Goal: Transaction & Acquisition: Purchase product/service

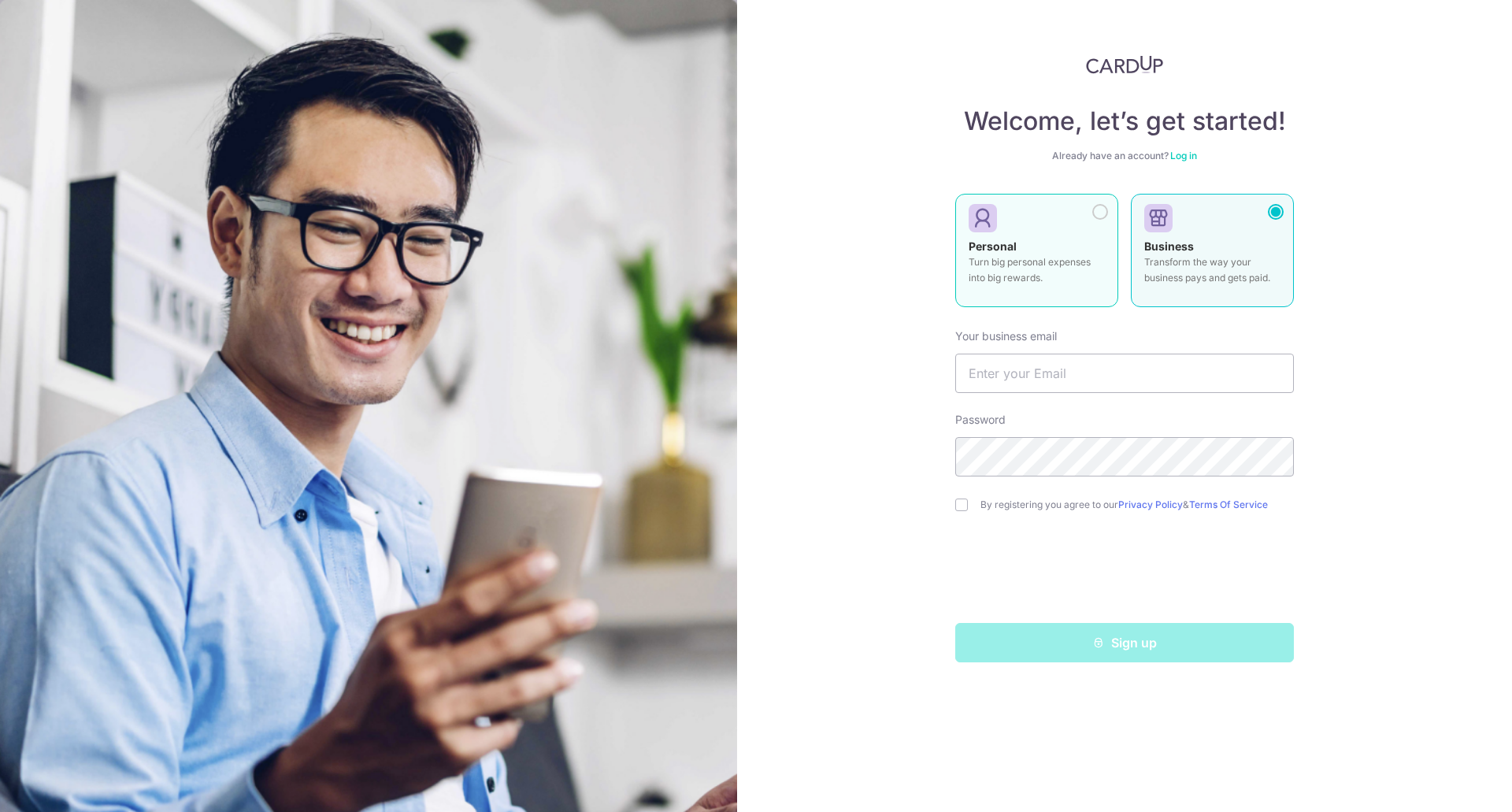
click at [1040, 286] on div "Personal Turn big personal expenses into big rewards." at bounding box center [1037, 266] width 136 height 55
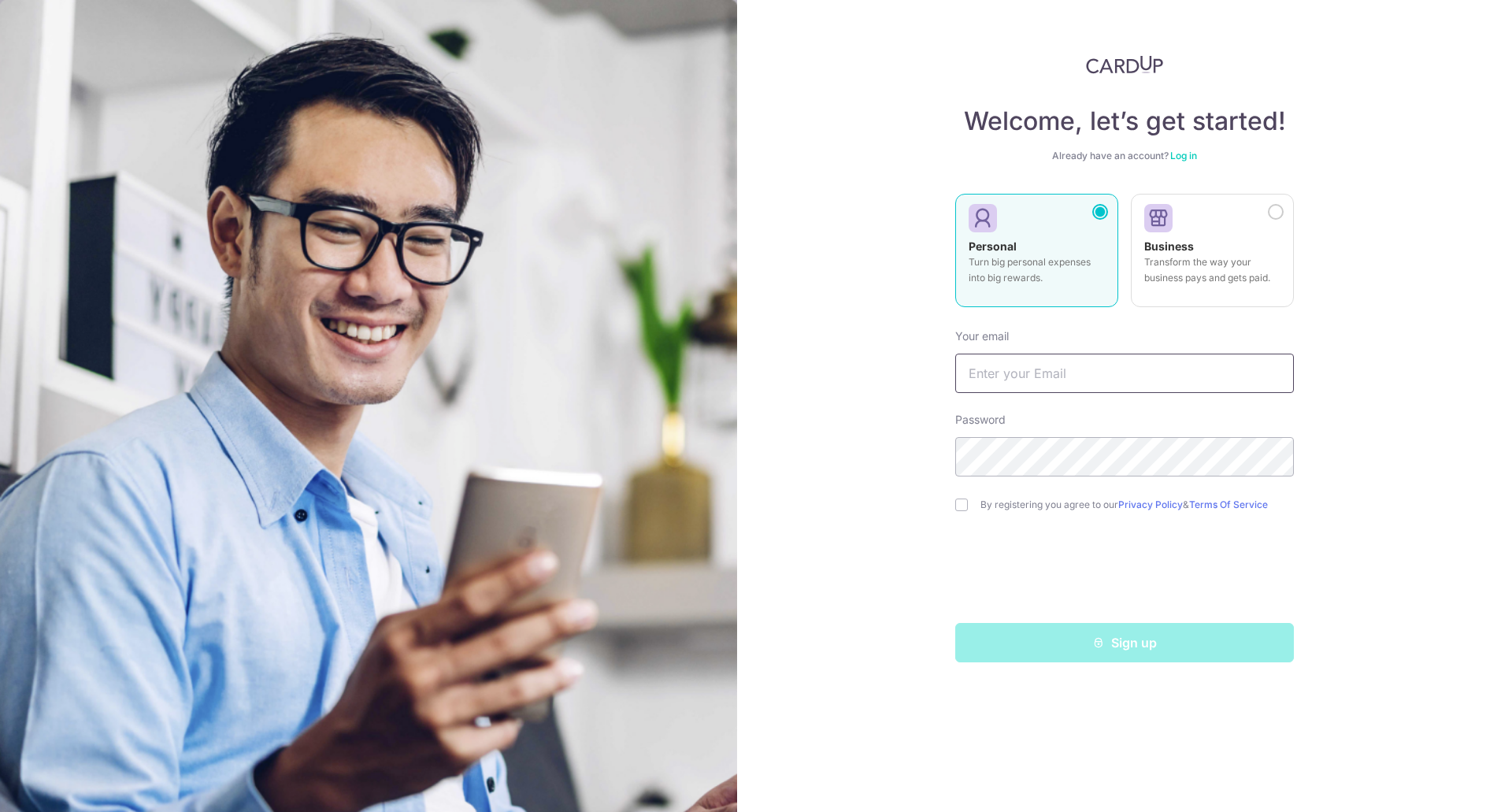
click at [1083, 369] on input "text" at bounding box center [1124, 373] width 338 height 40
type input "[PERSON_NAME][EMAIL_ADDRESS][DOMAIN_NAME]"
click at [1031, 504] on label "By registering you agree to our Privacy Policy & Terms Of Service" at bounding box center [1137, 505] width 313 height 13
click at [963, 502] on input "checkbox" at bounding box center [961, 505] width 13 height 13
checkbox input "true"
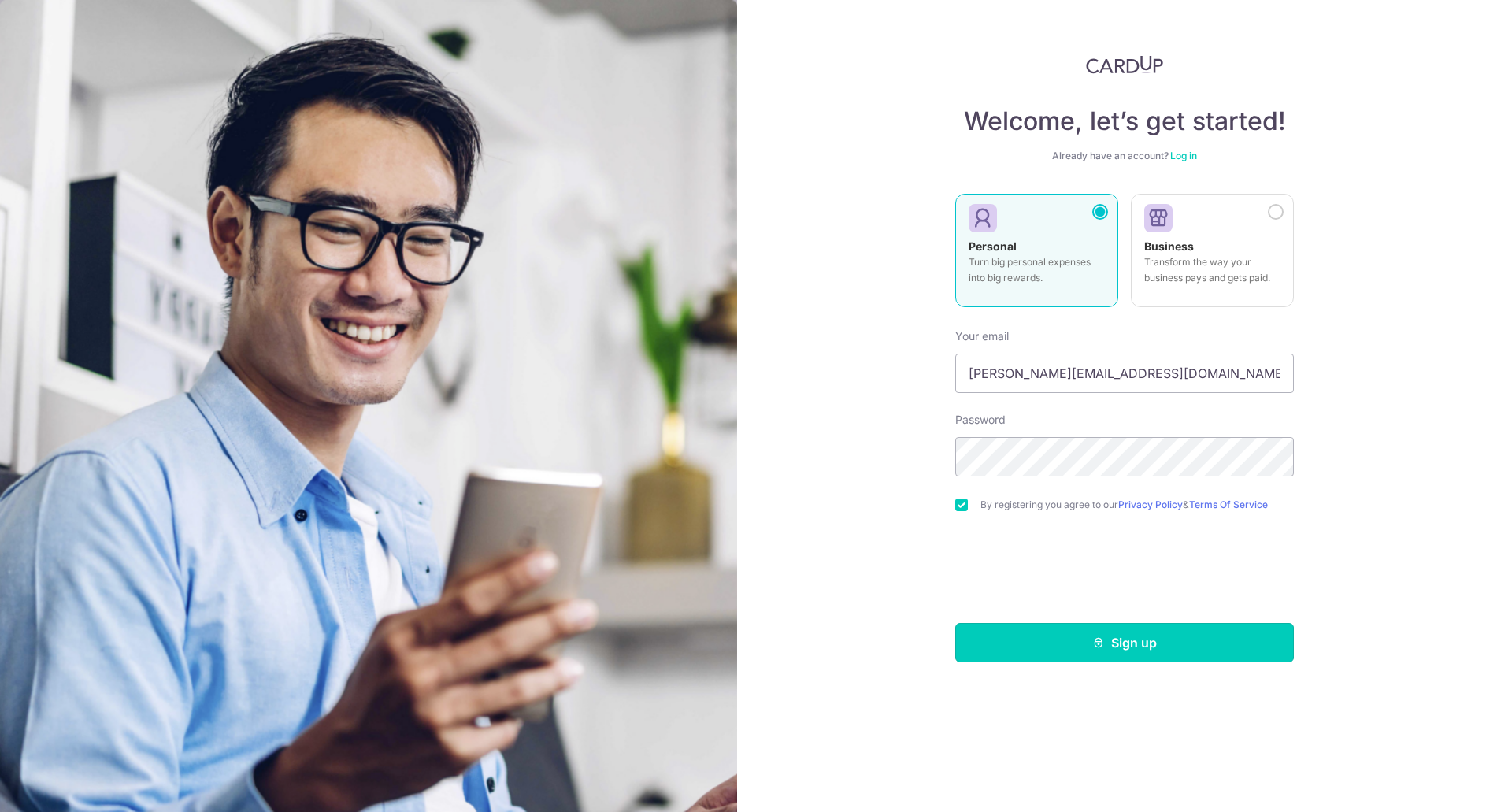
click at [1076, 631] on button "Sign up" at bounding box center [1124, 643] width 338 height 40
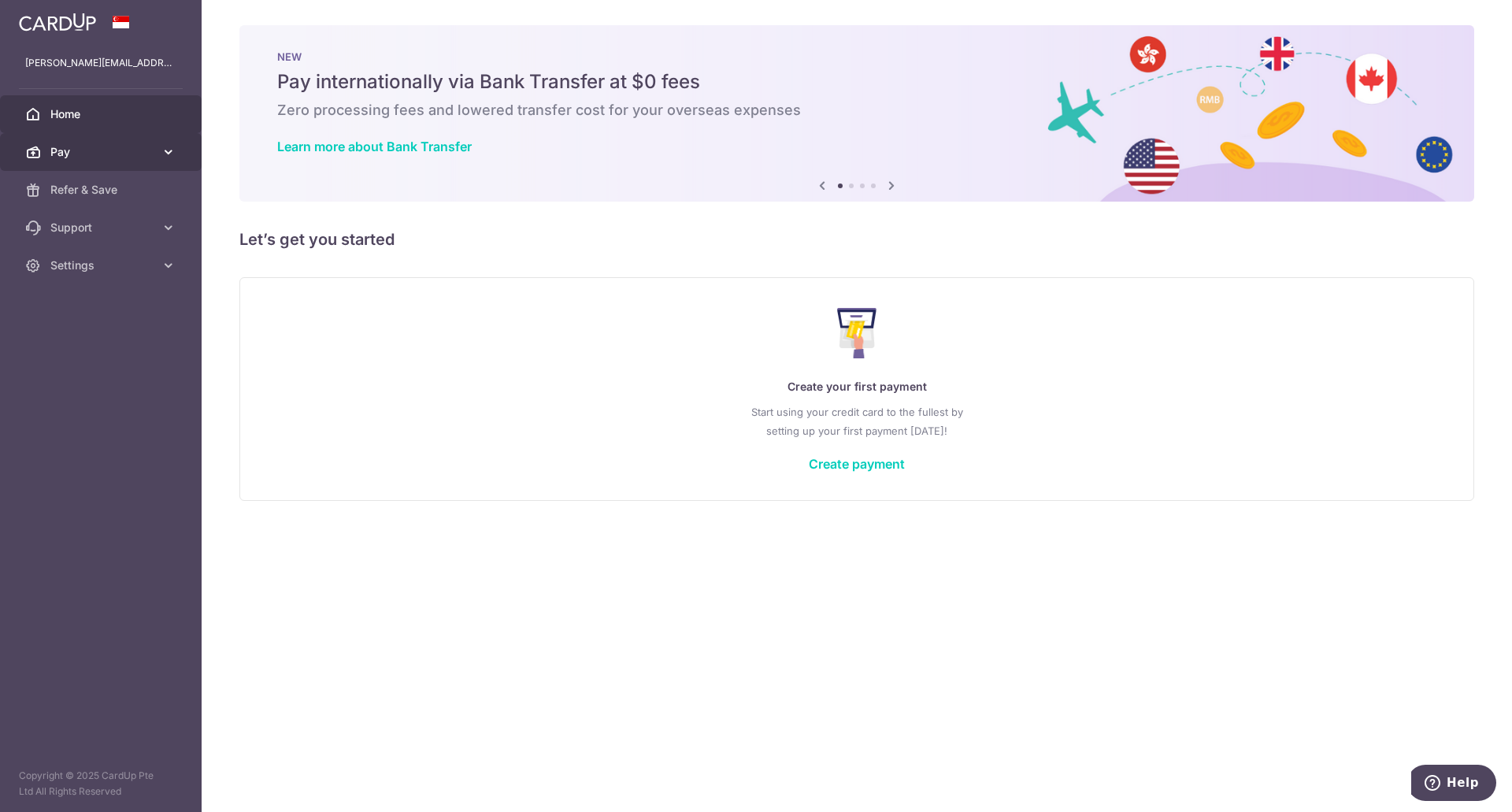
click at [180, 155] on link "Pay" at bounding box center [100, 152] width 202 height 38
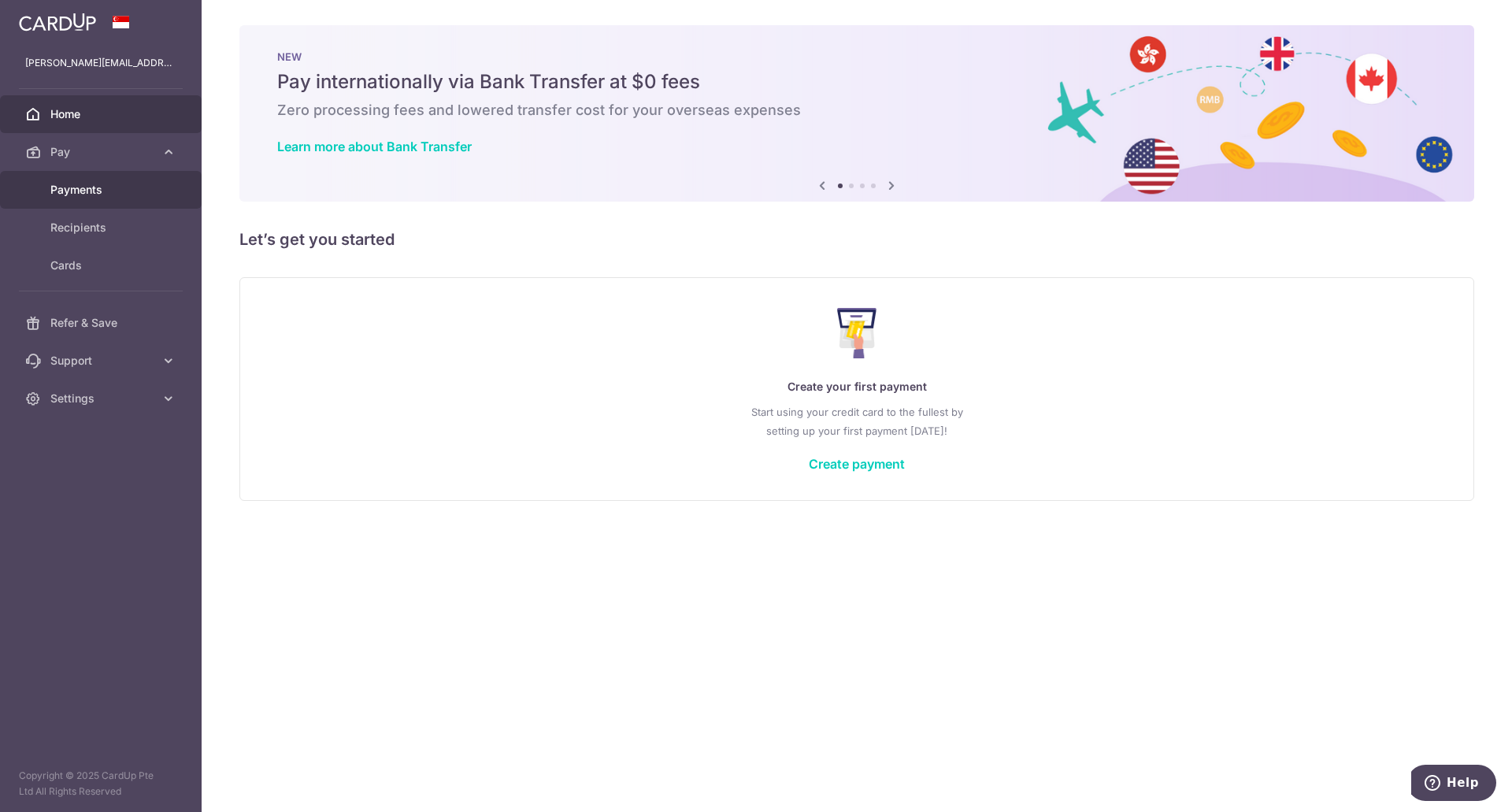
click at [145, 181] on link "Payments" at bounding box center [100, 190] width 202 height 38
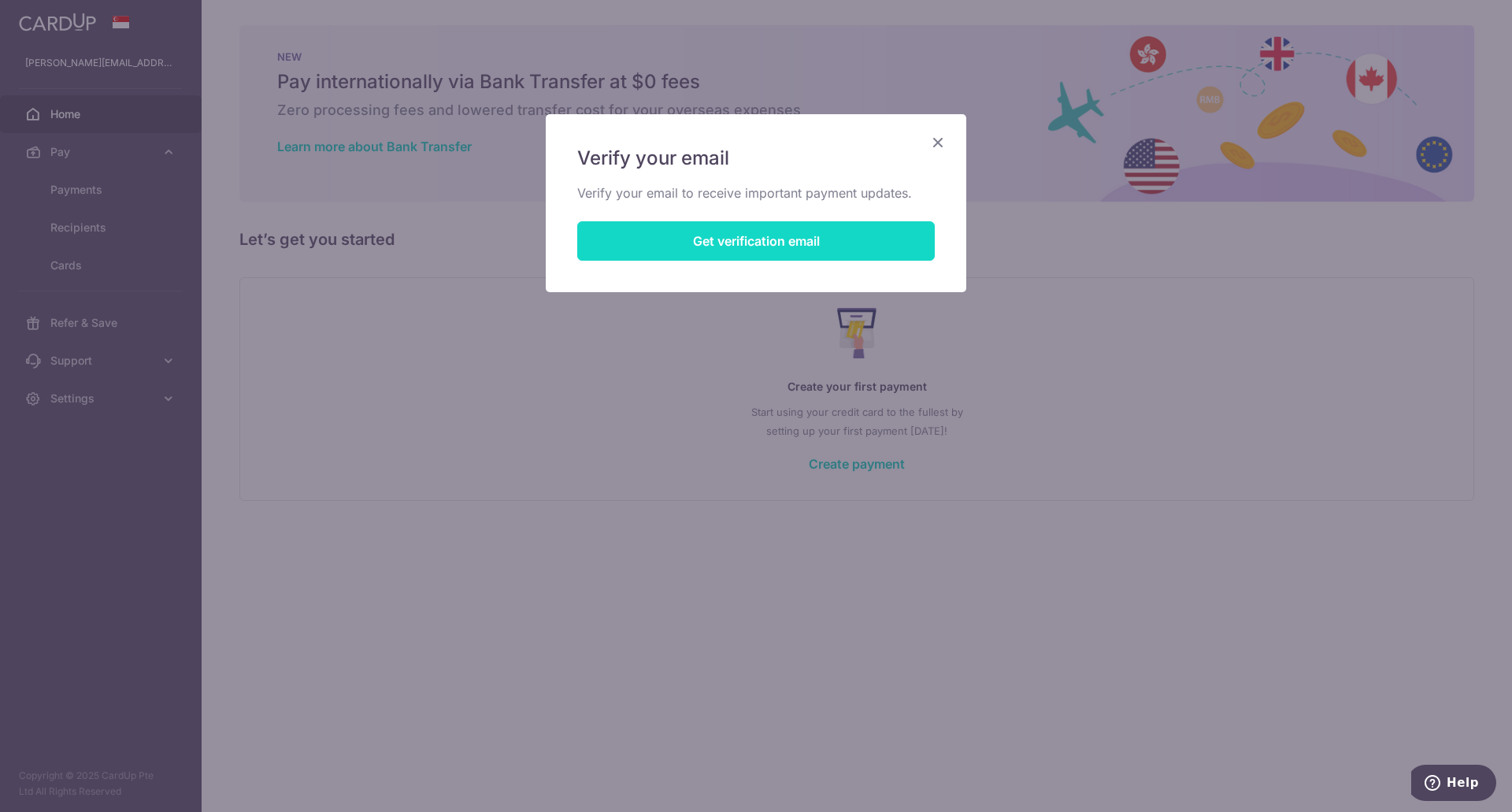
click at [766, 246] on button "Get verification email" at bounding box center [755, 241] width 357 height 40
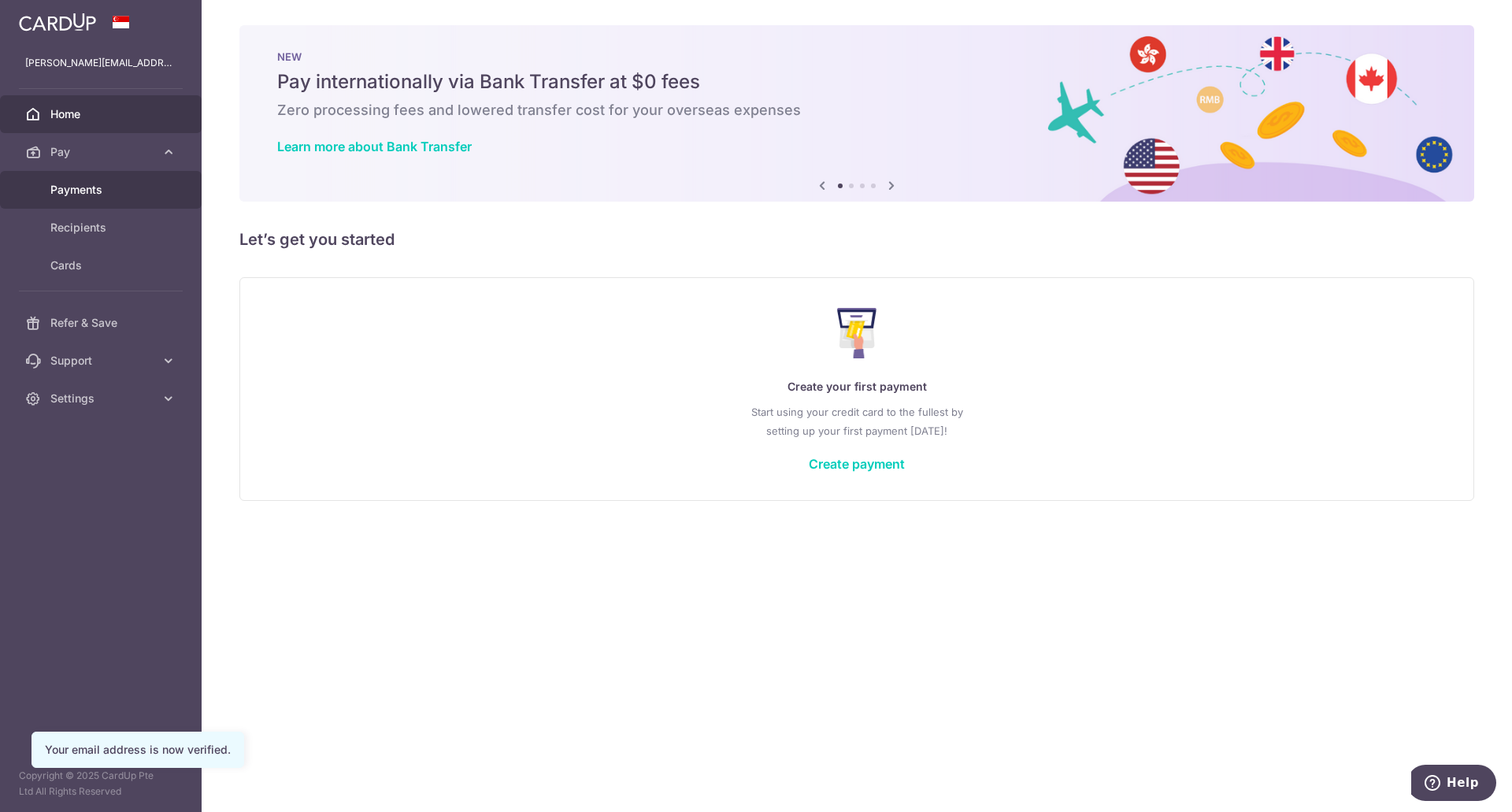
click at [58, 176] on link "Payments" at bounding box center [100, 190] width 202 height 38
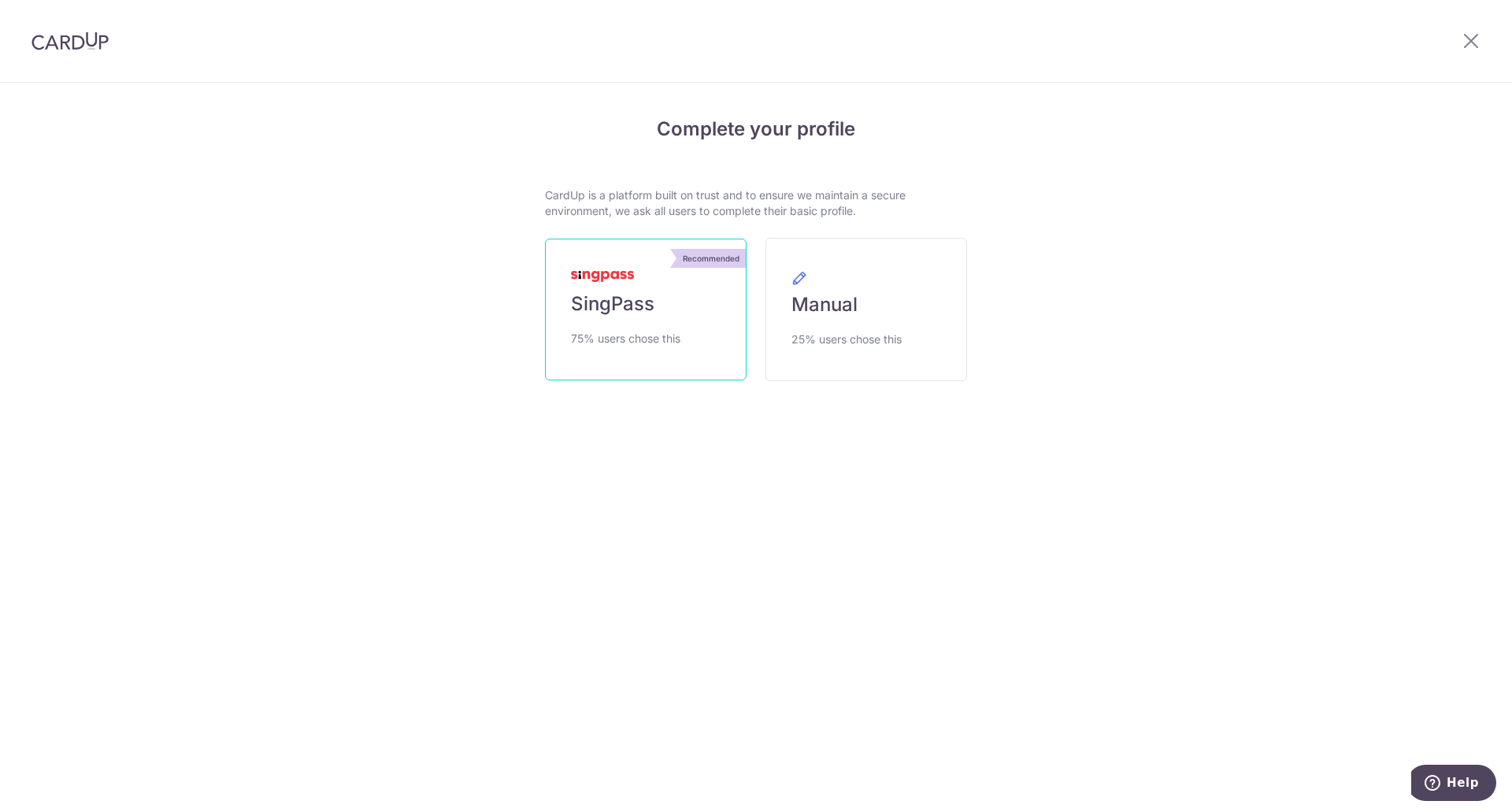
click at [612, 310] on span "SingPass" at bounding box center [613, 304] width 84 height 25
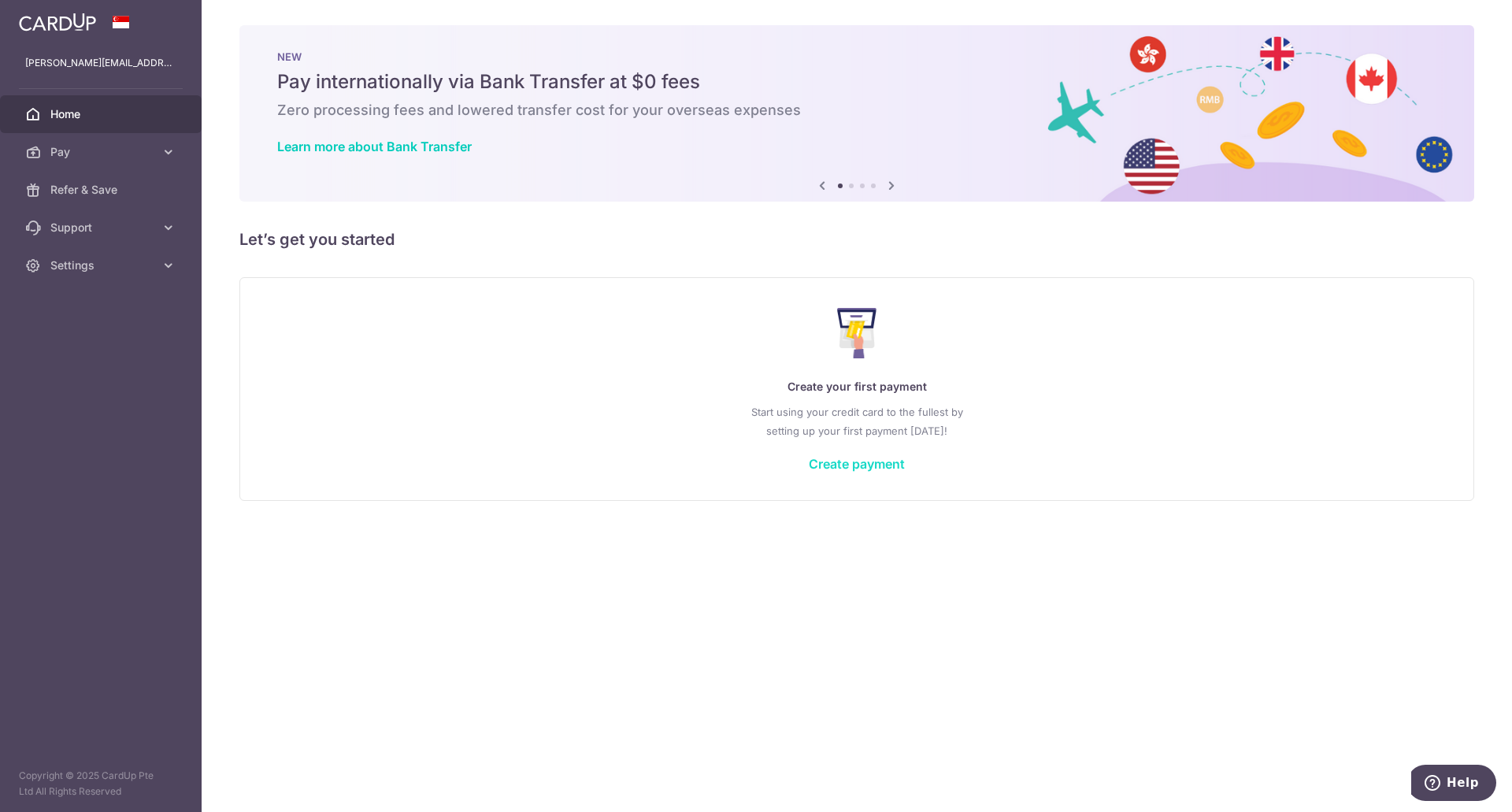
click at [834, 460] on link "Create payment" at bounding box center [856, 464] width 96 height 16
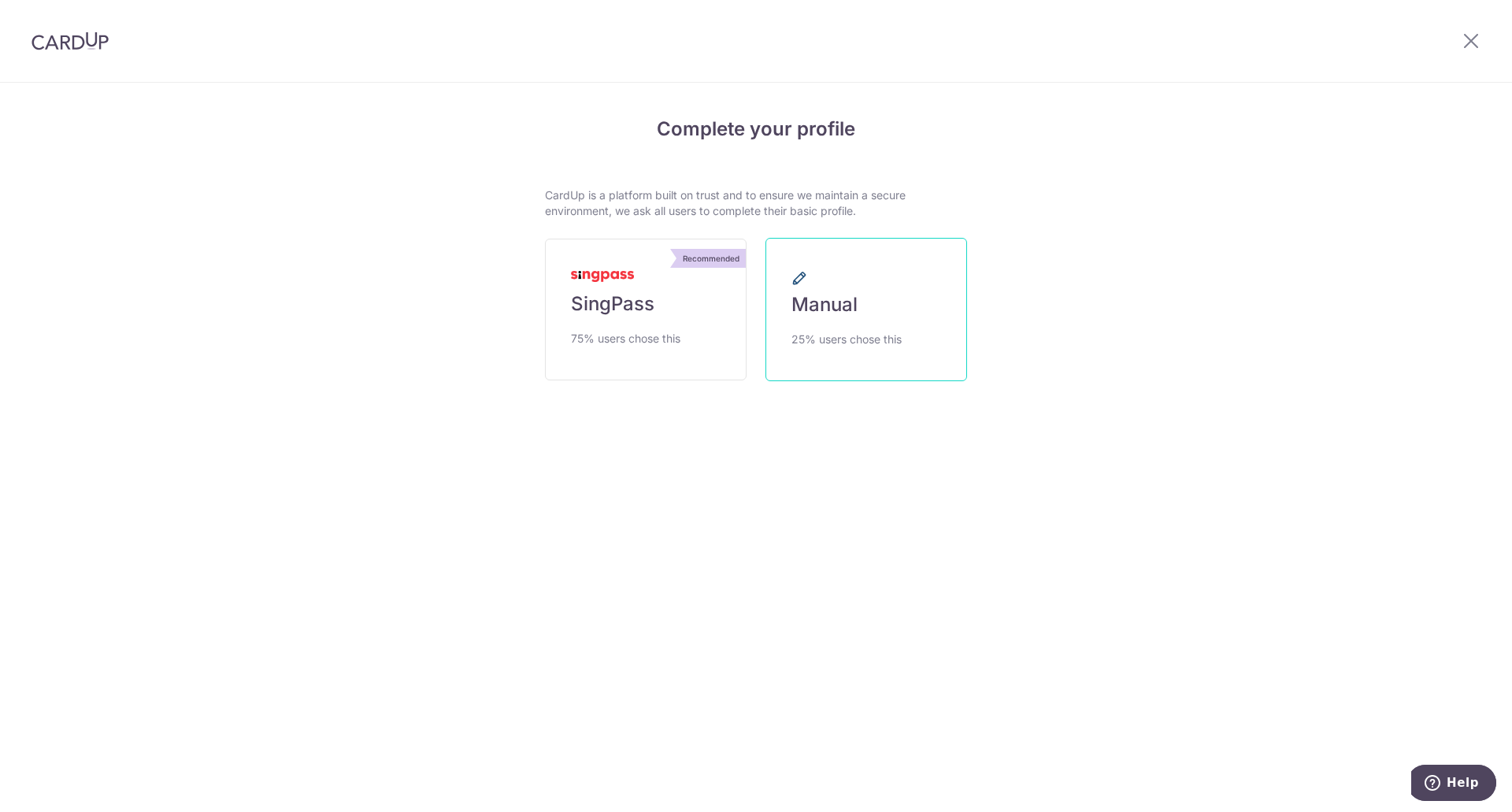
click at [922, 259] on link "Manual 25% users chose this" at bounding box center [866, 309] width 202 height 143
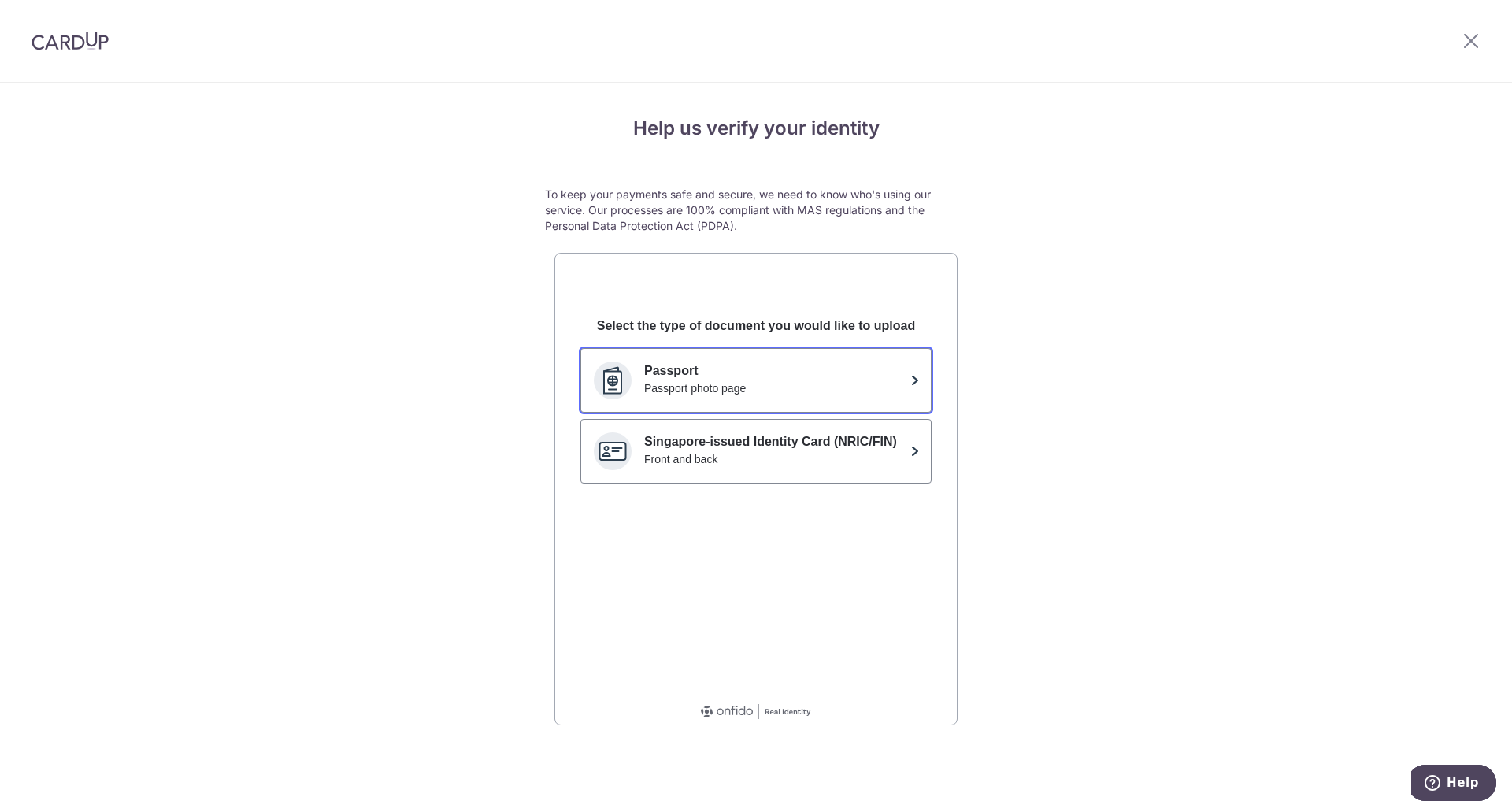
click at [847, 358] on button "Passport Passport photo page" at bounding box center [755, 380] width 351 height 65
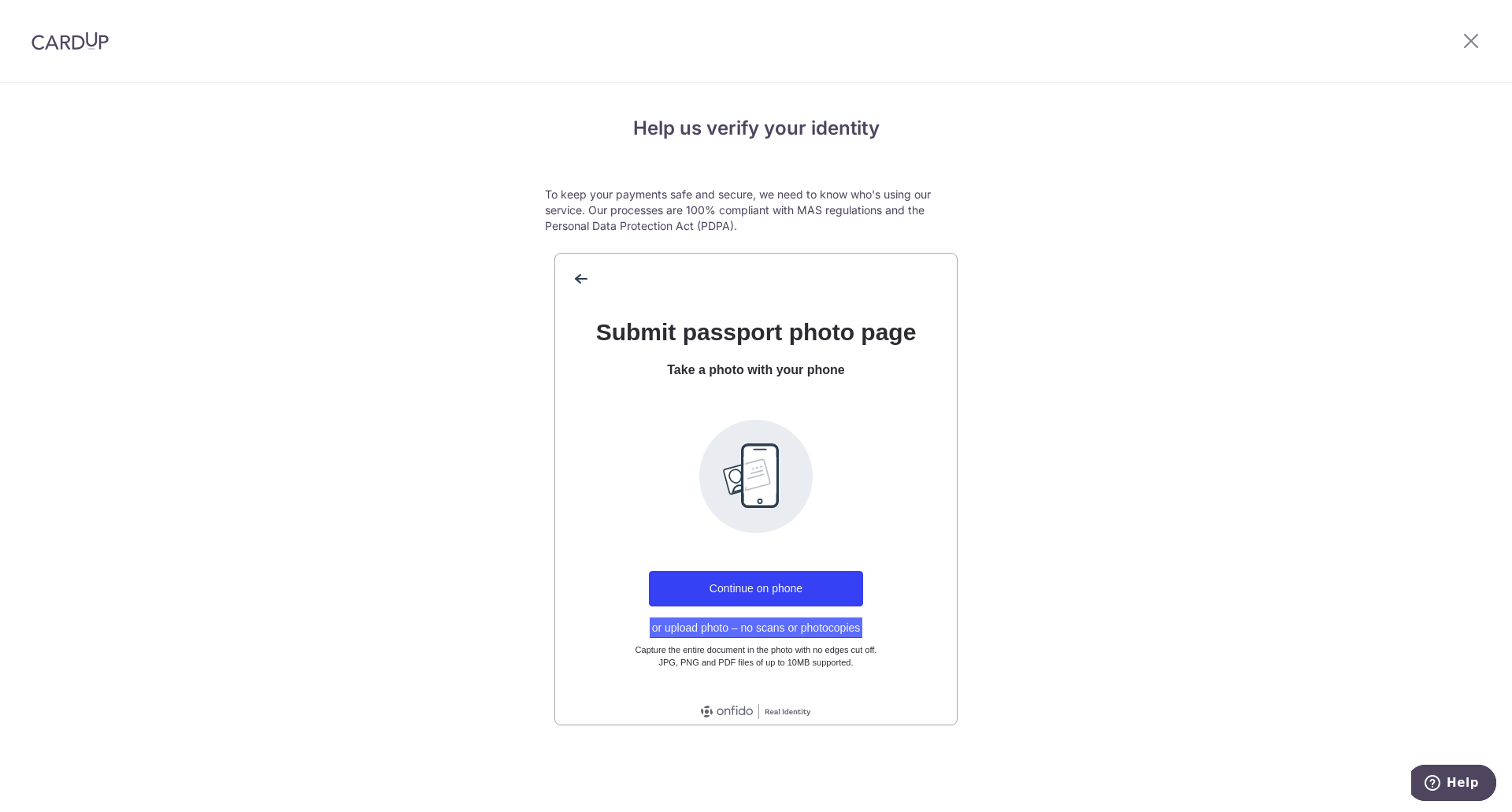
click at [819, 632] on button "or upload photo – no scans or photocopies" at bounding box center [756, 628] width 214 height 21
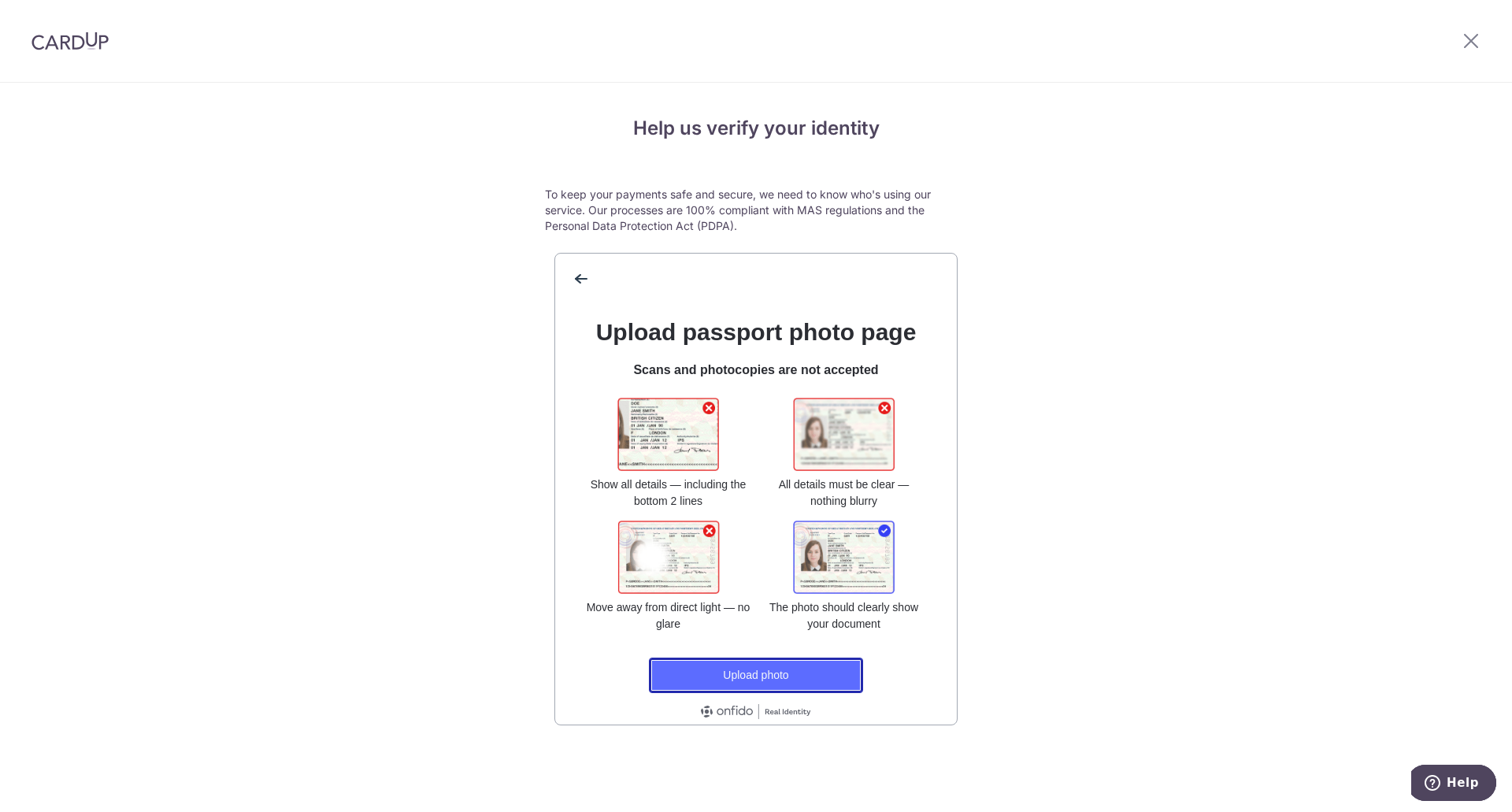
click at [789, 672] on button "Upload photo" at bounding box center [755, 676] width 214 height 36
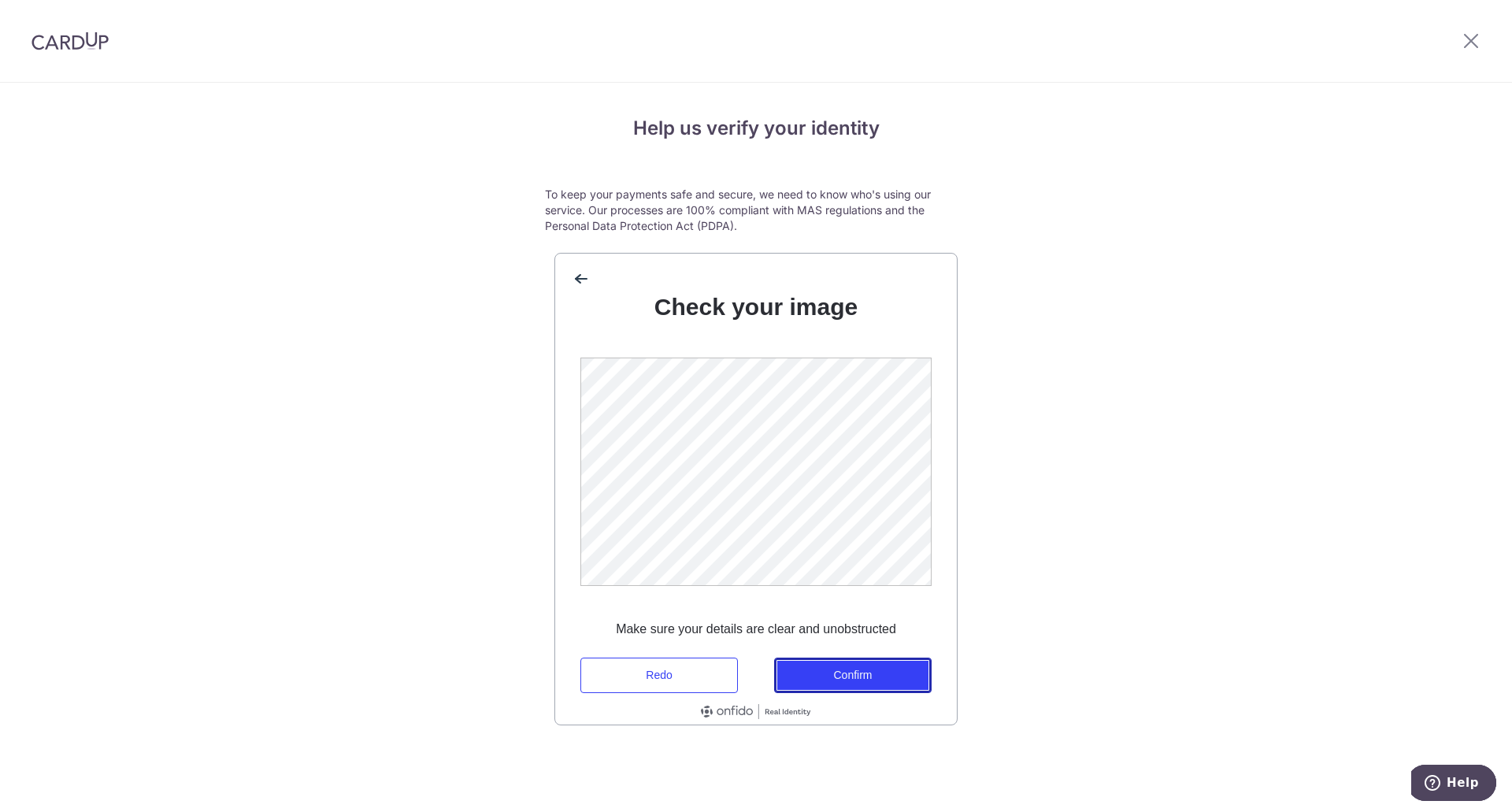
click at [856, 679] on button "Confirm" at bounding box center [852, 676] width 157 height 36
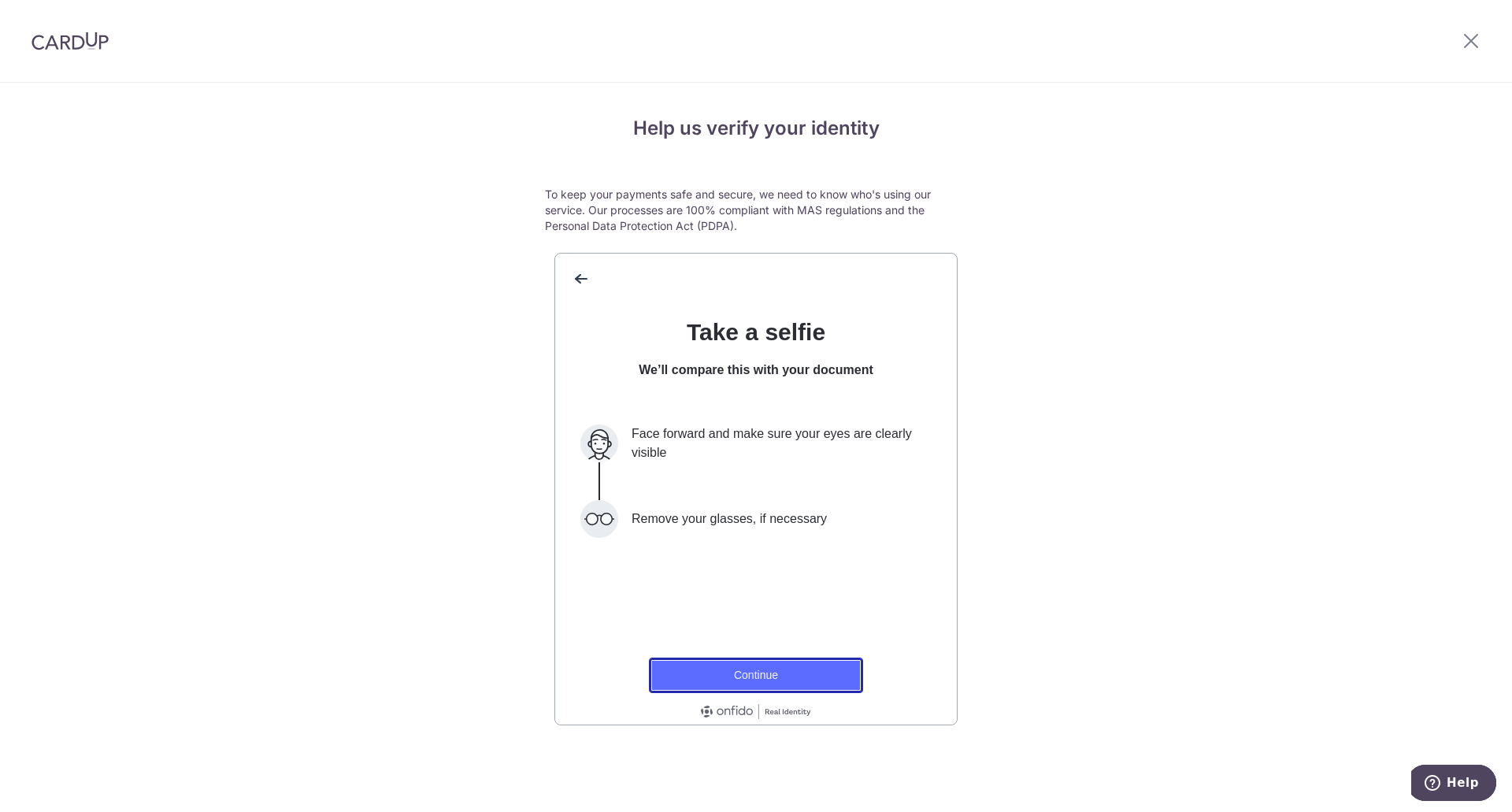
click at [821, 668] on button "Continue" at bounding box center [755, 676] width 214 height 36
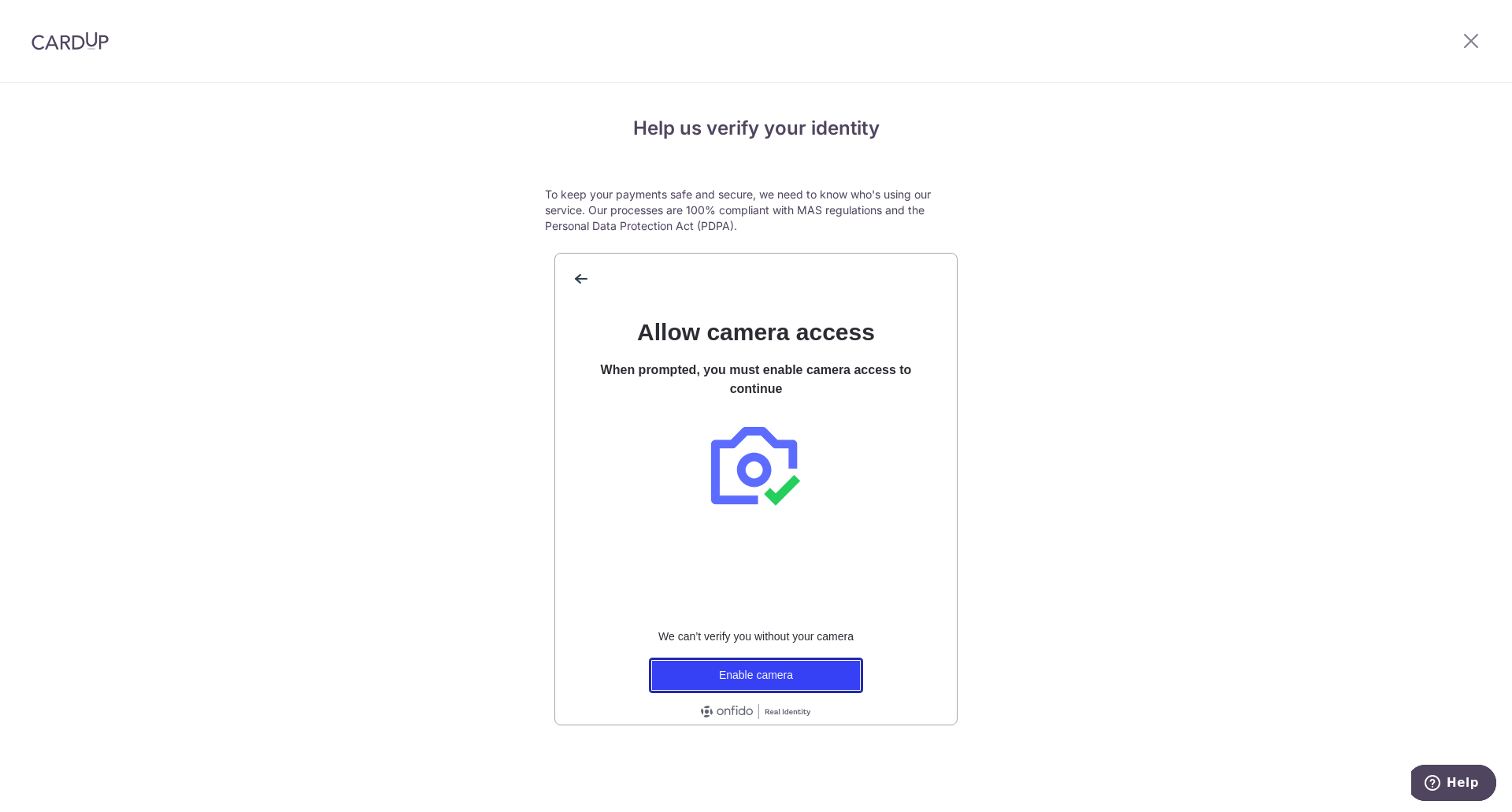
click at [820, 668] on button "Enable camera" at bounding box center [755, 676] width 214 height 36
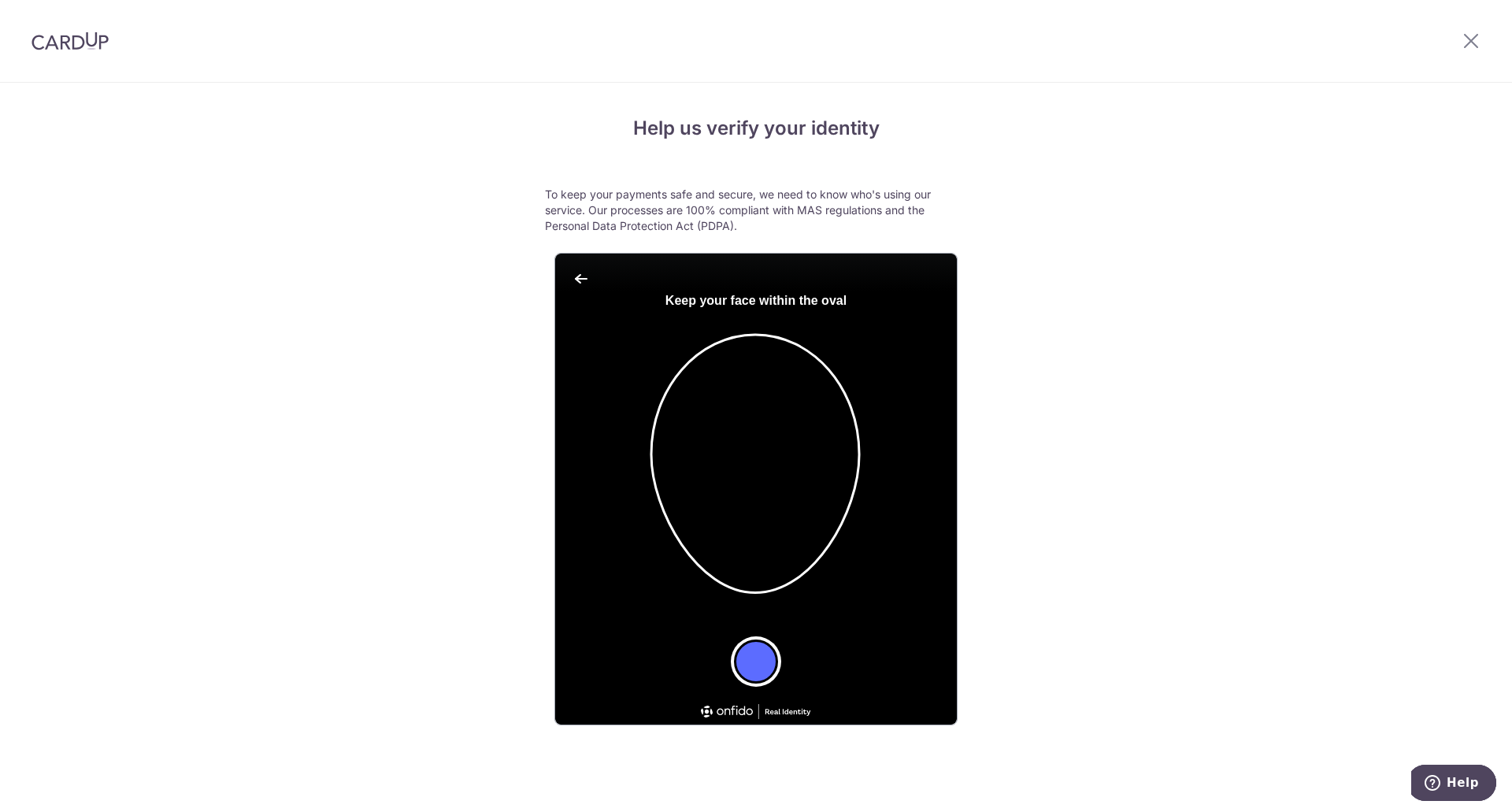
click at [766, 650] on button "Take a photo" at bounding box center [756, 662] width 44 height 44
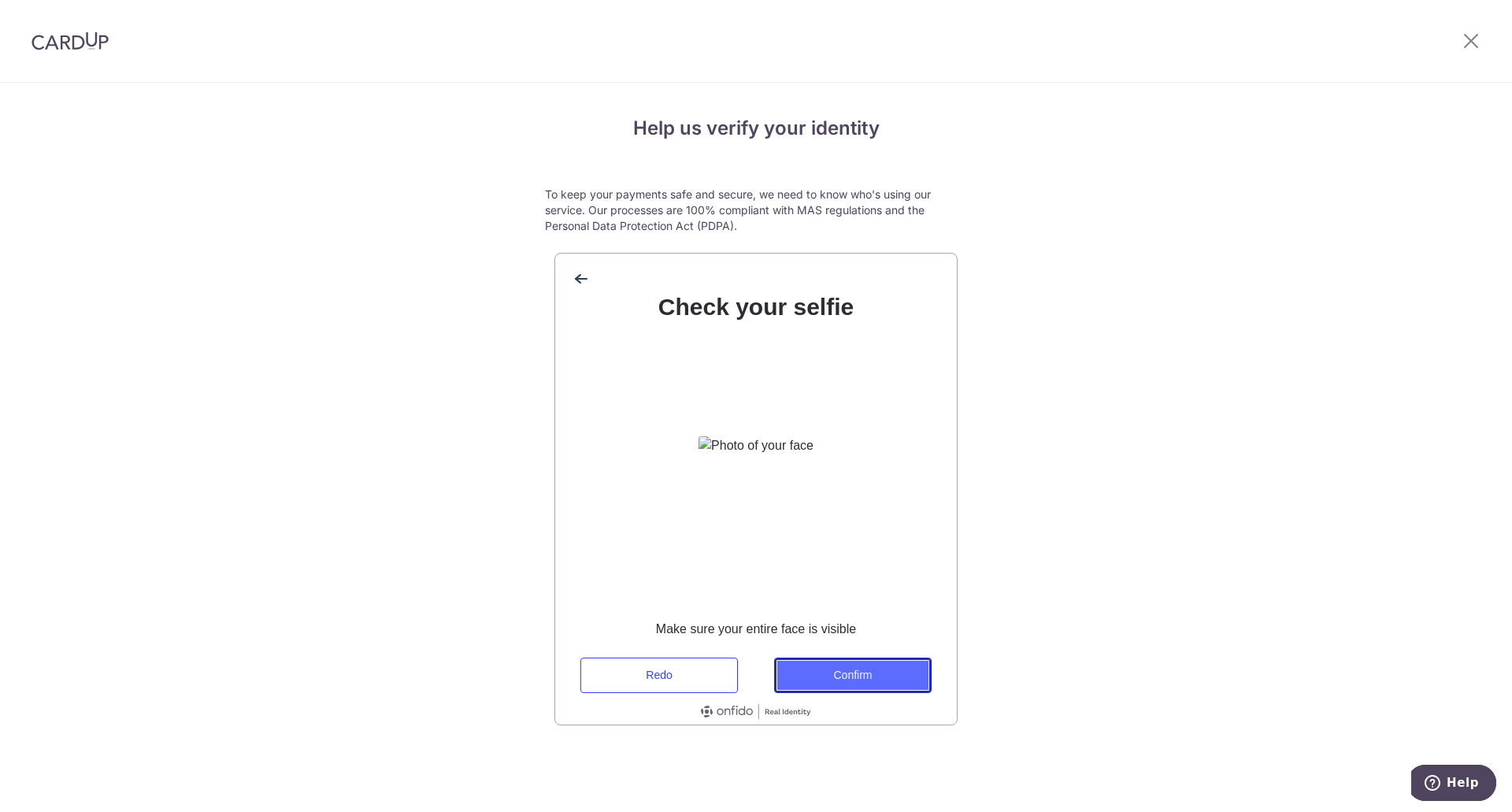
click at [886, 664] on button "Confirm" at bounding box center [852, 676] width 157 height 36
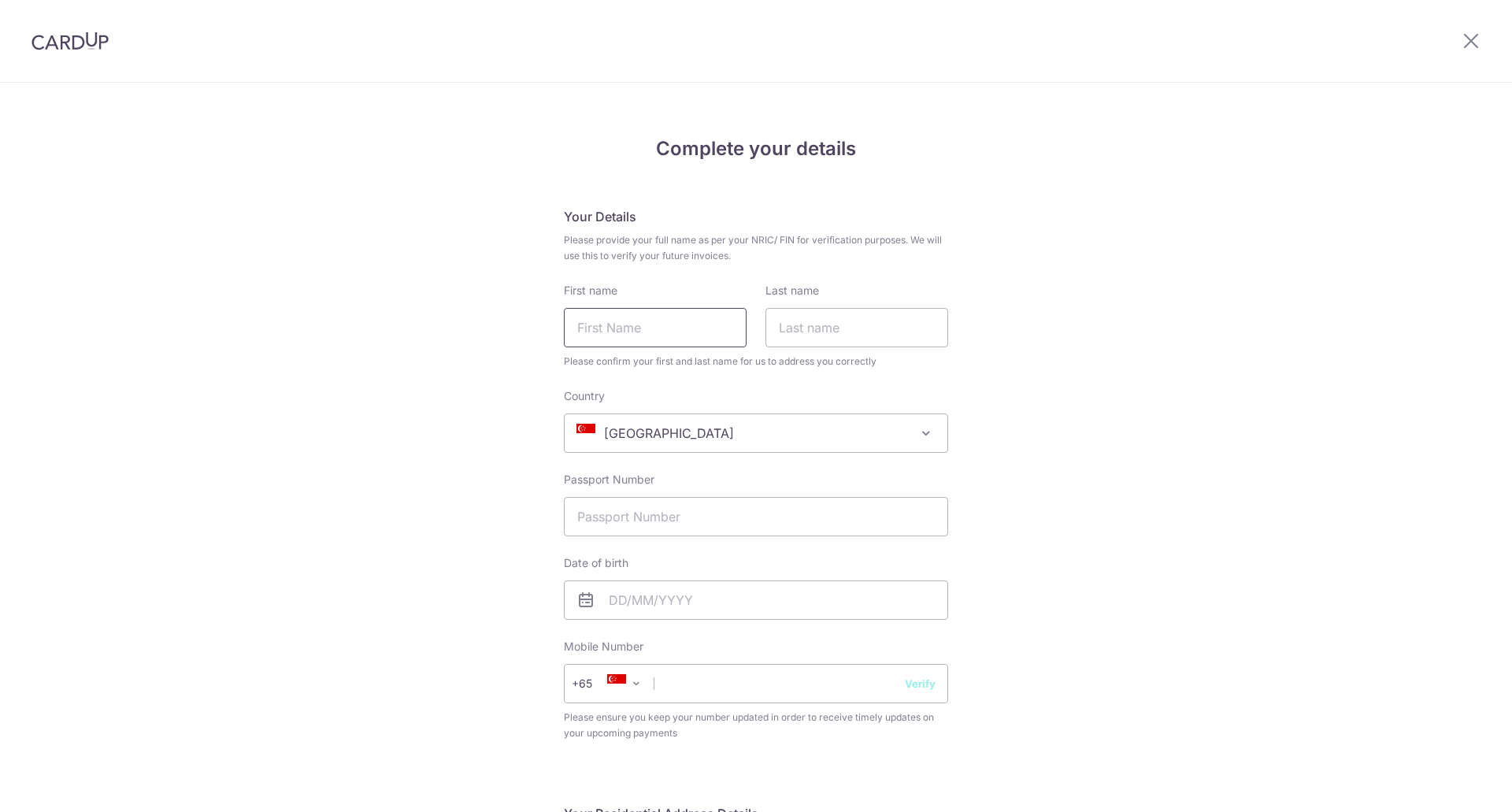
click at [616, 337] on input "First name" at bounding box center [656, 328] width 183 height 40
type input "Arpit"
type input "Asati"
type input "P5516490"
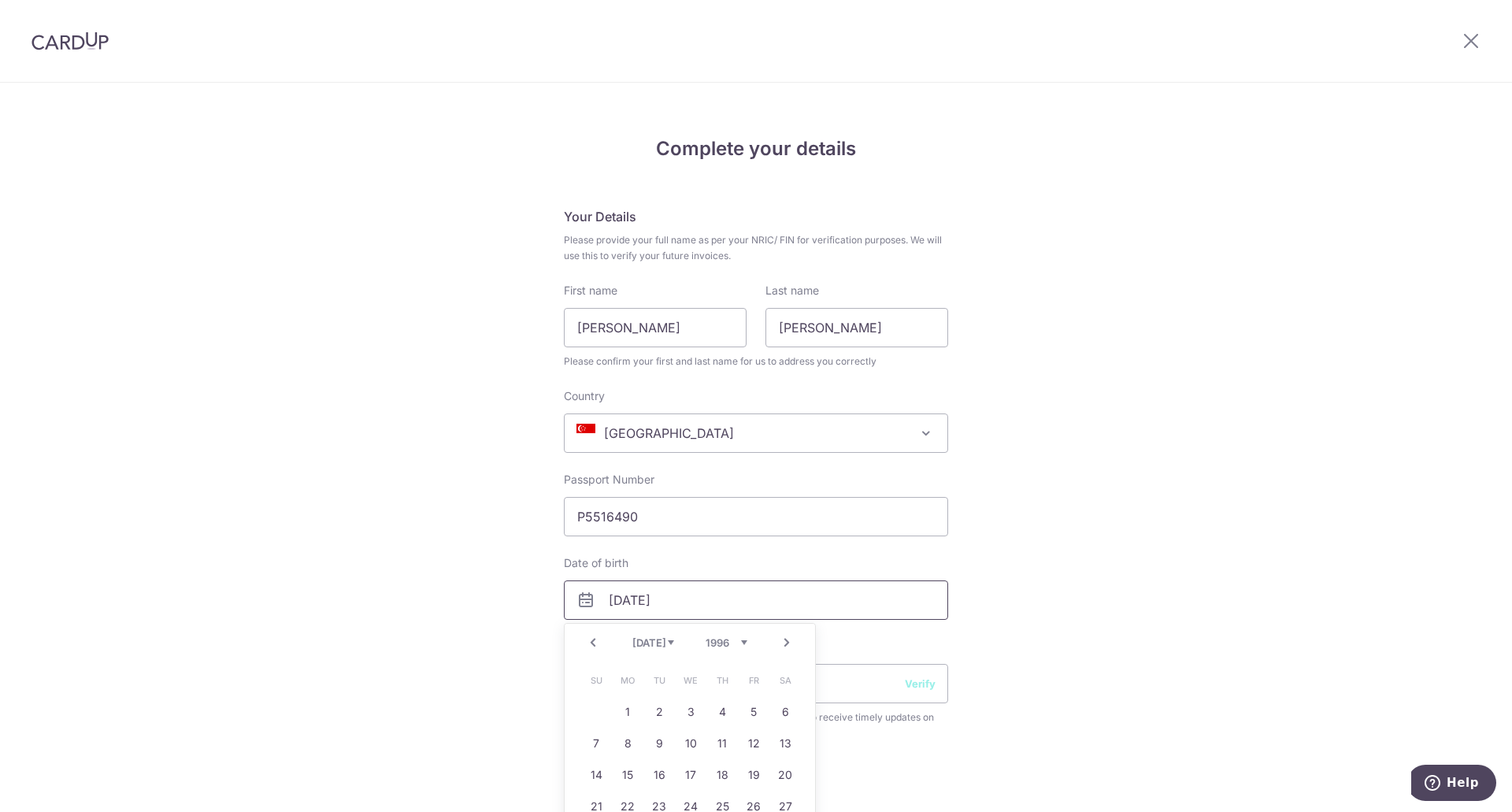
type input "30/07/1996"
click at [1091, 474] on div "Complete your details Your Details Please provide your full name as per your NR…" at bounding box center [756, 794] width 1512 height 1422
click at [767, 694] on input "text" at bounding box center [756, 684] width 384 height 40
type input "90956739"
click at [905, 676] on button "Verify" at bounding box center [920, 684] width 31 height 16
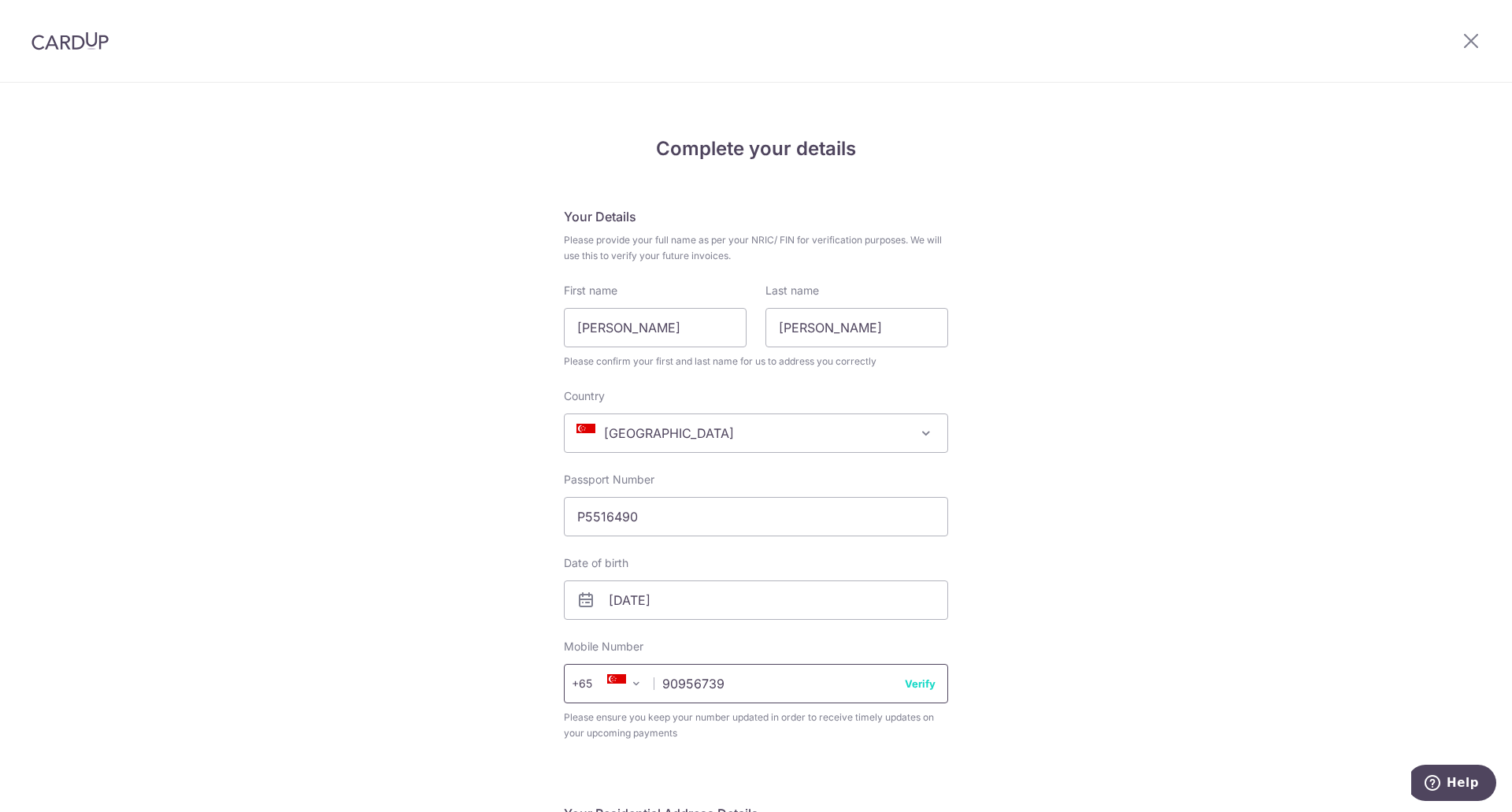
click at [909, 693] on input "90956739" at bounding box center [756, 684] width 384 height 40
click at [0, 0] on div "× Verify Phone Number Enter 6-digit code We’ve sent a verification code to the …" at bounding box center [0, 0] width 0 height 0
click at [919, 681] on button "Verify" at bounding box center [920, 684] width 31 height 16
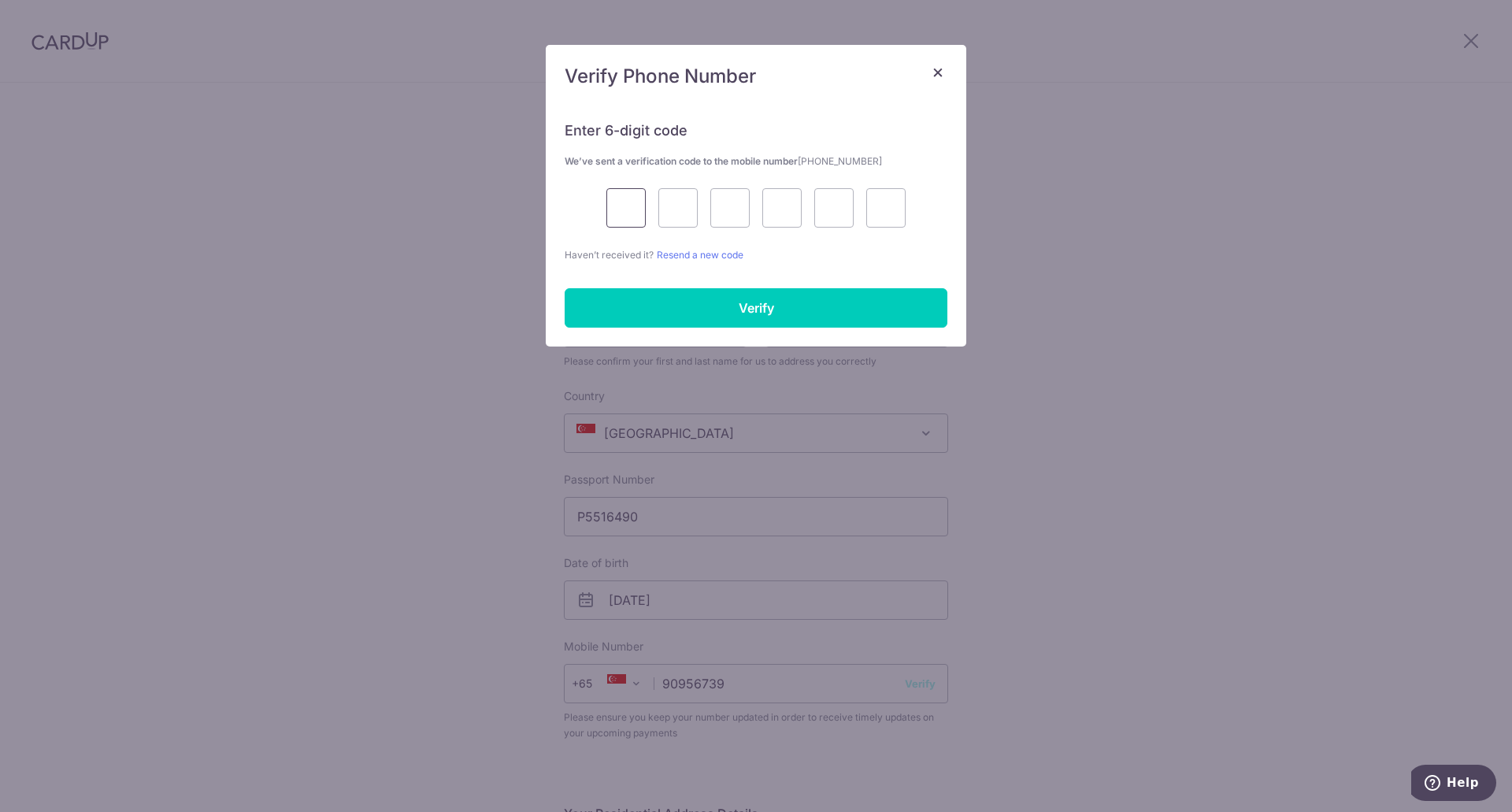
click at [634, 211] on input "text" at bounding box center [627, 208] width 40 height 40
type input "3"
type input "0"
type input "1"
type input "7"
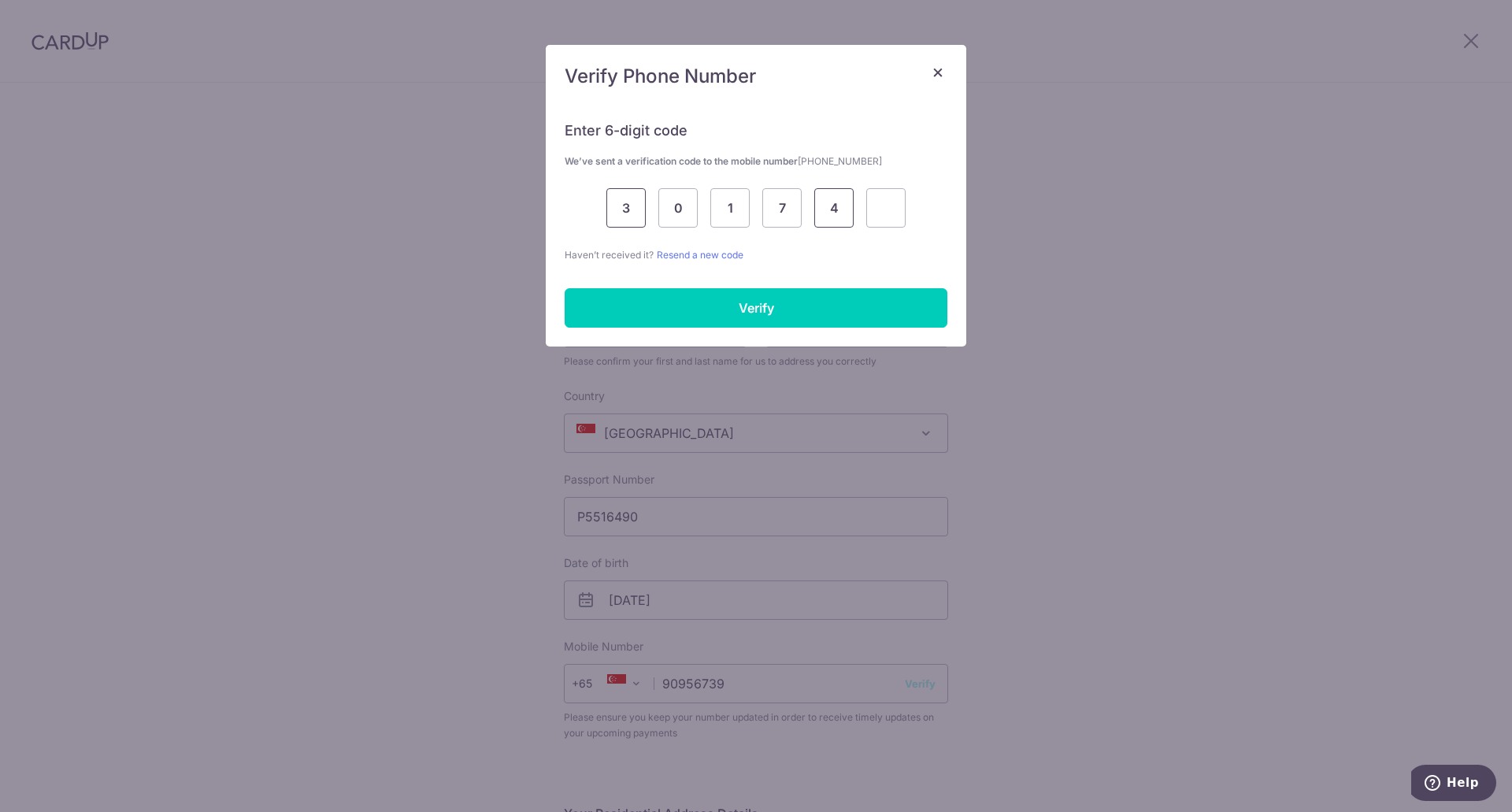
type input "4"
type input "9"
click at [777, 294] on input "Verify" at bounding box center [756, 308] width 383 height 40
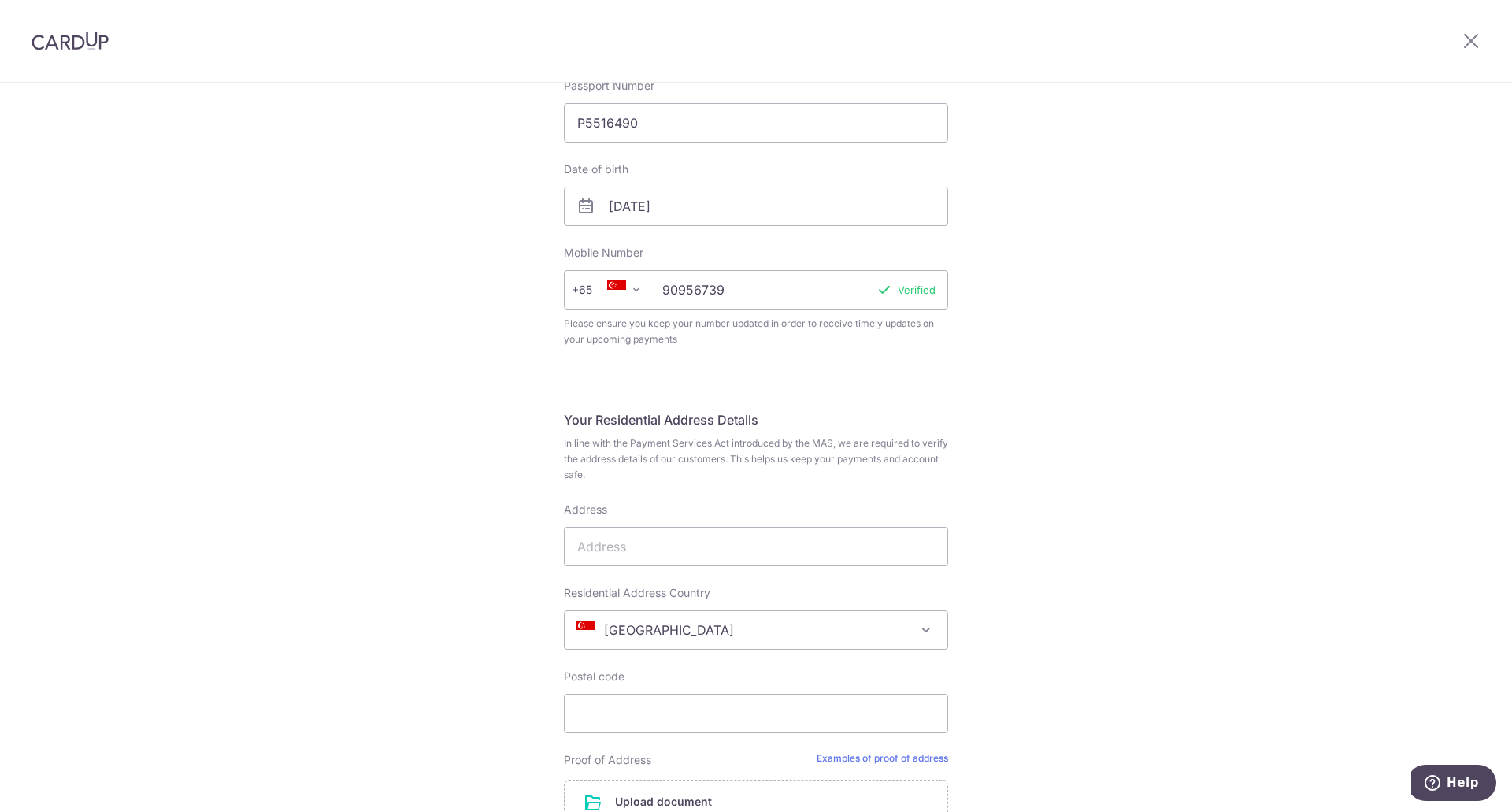
scroll to position [551, 0]
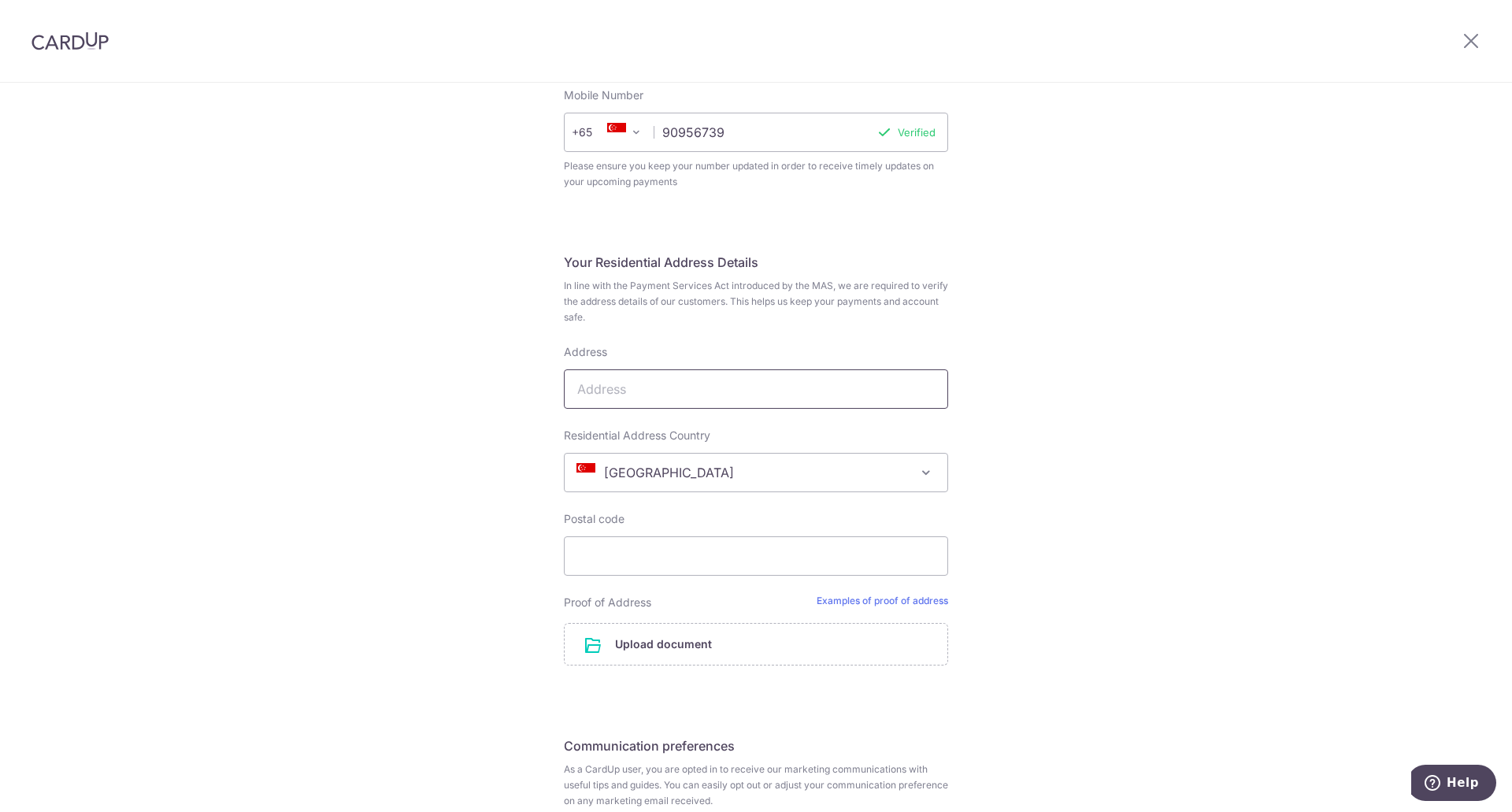
click at [779, 376] on input "Address" at bounding box center [756, 389] width 384 height 40
click at [774, 645] on input "file" at bounding box center [756, 644] width 383 height 41
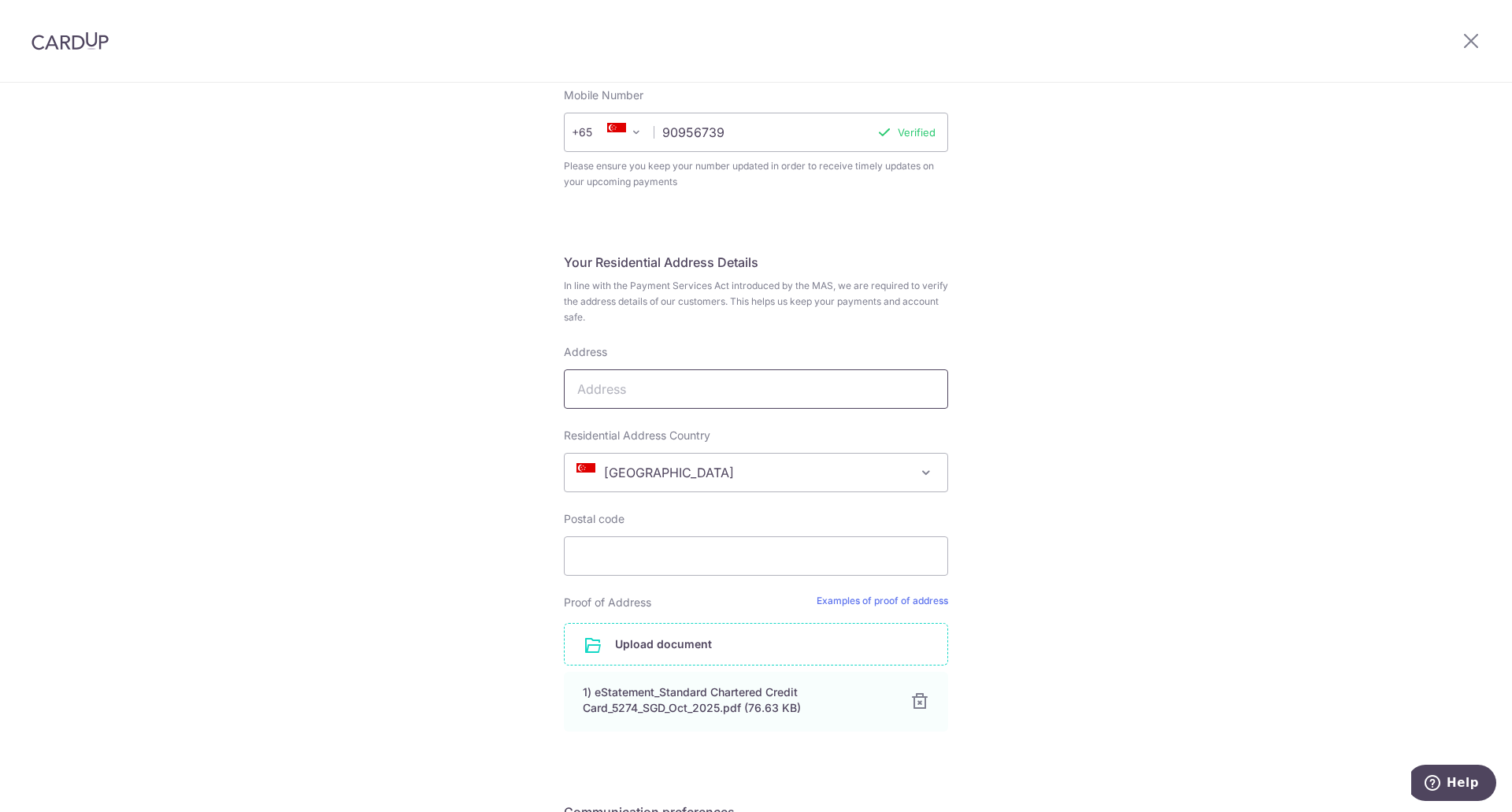
click at [670, 398] on input "Address" at bounding box center [756, 389] width 384 height 40
paste input "619B 08-598 TAMPINES STREET 61 SINGAPORE 522619"
click at [880, 387] on input "619B 08-598 TAMPINES STREET 61 SINGAPORE 522619" at bounding box center [756, 389] width 384 height 40
type input "619B 08-598 TAMPINES STREET 61 SINGAPORE 522619"
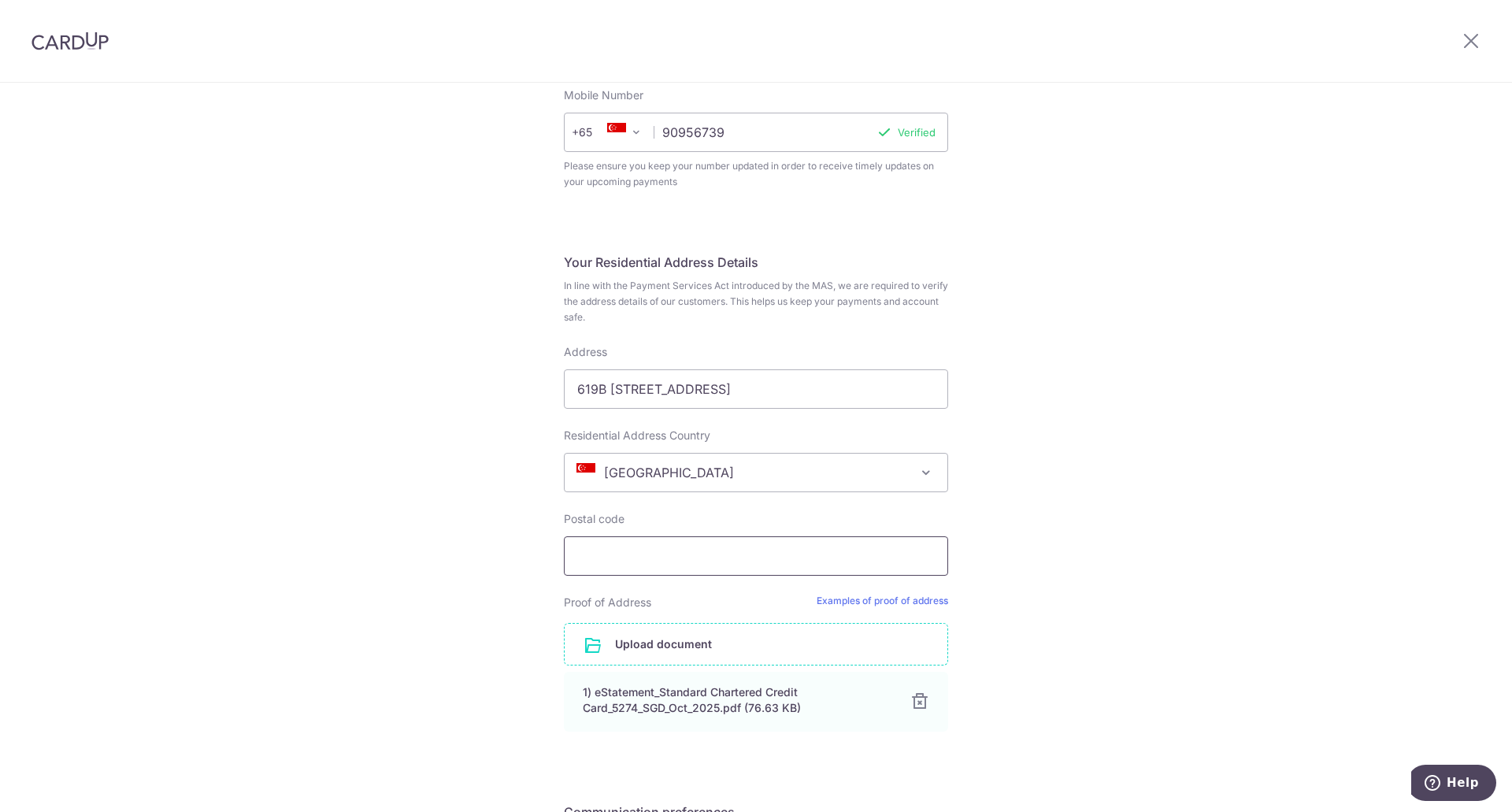
click at [734, 566] on input "Postal code" at bounding box center [756, 556] width 384 height 40
paste input "522619"
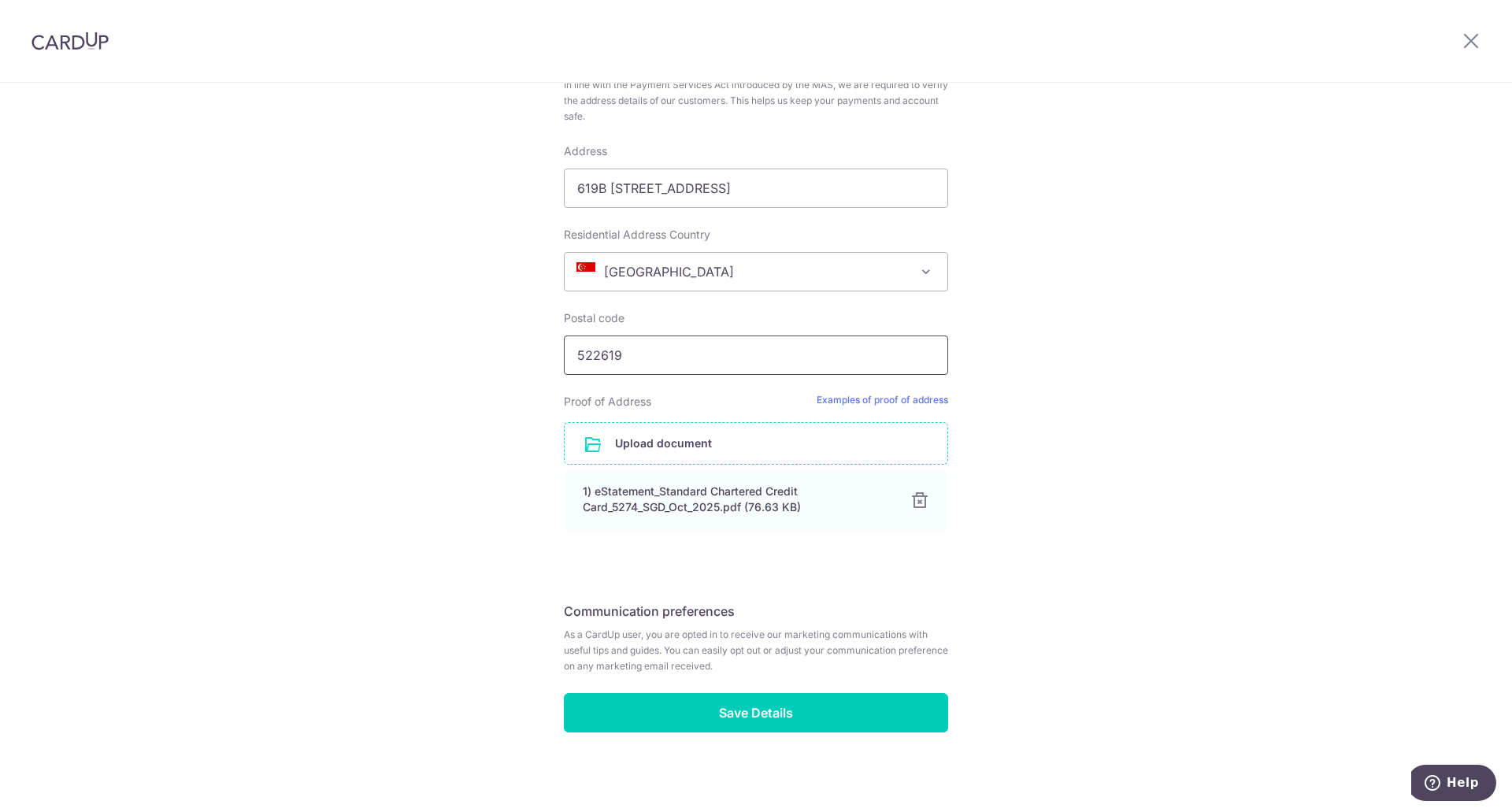
scroll to position [759, 0]
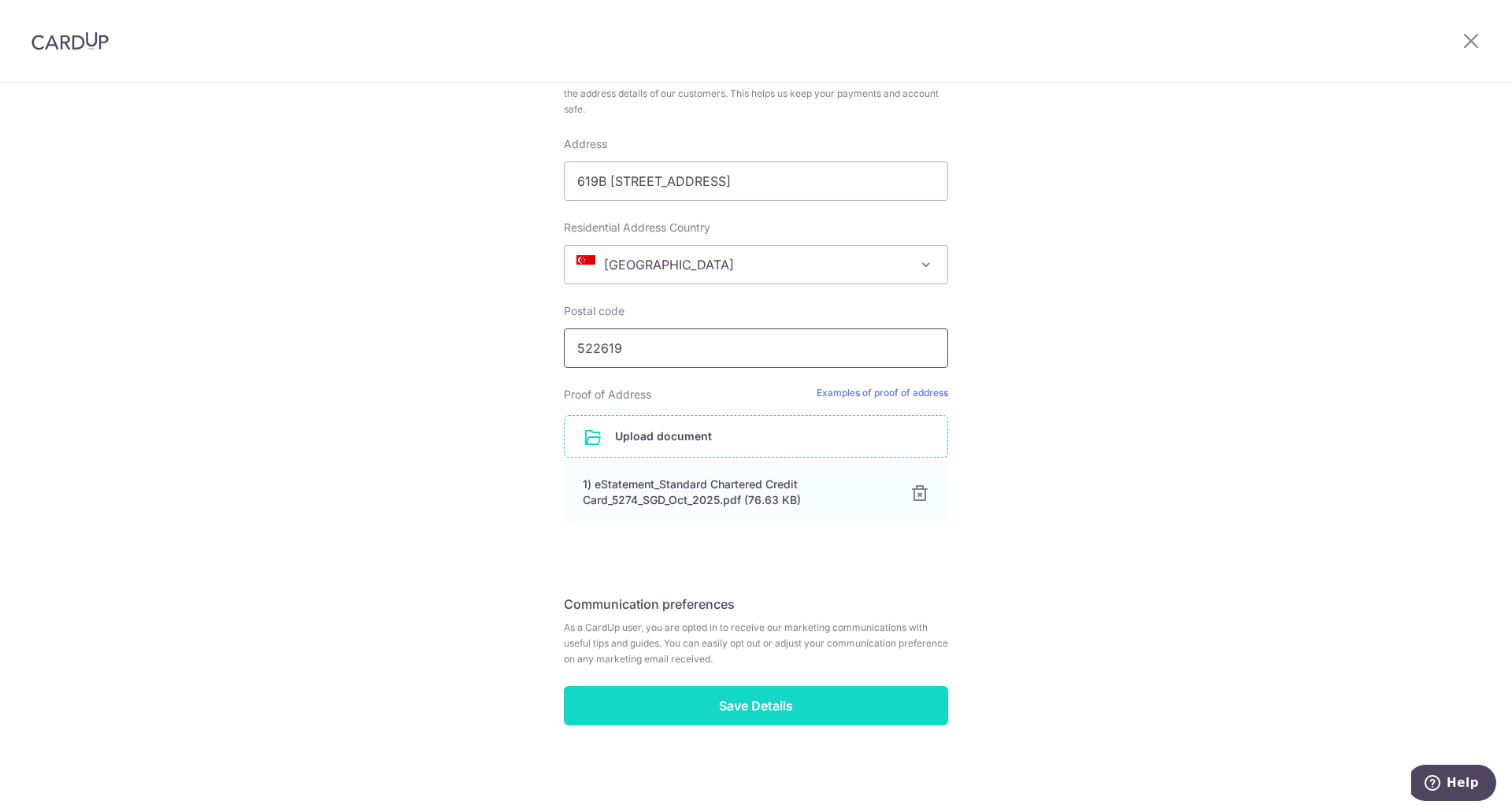
type input "522619"
click at [804, 707] on input "Save Details" at bounding box center [756, 707] width 384 height 40
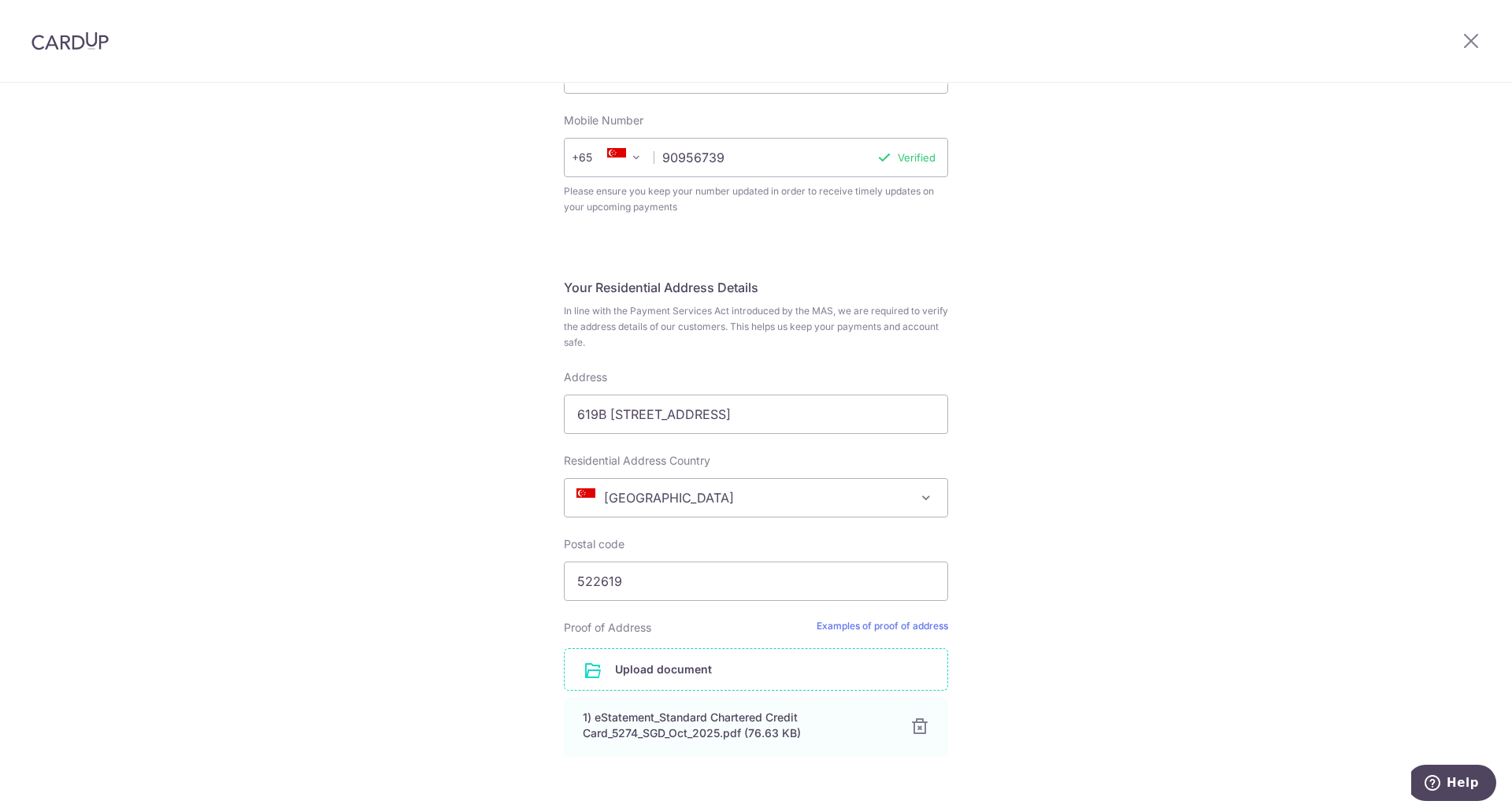
scroll to position [602, 0]
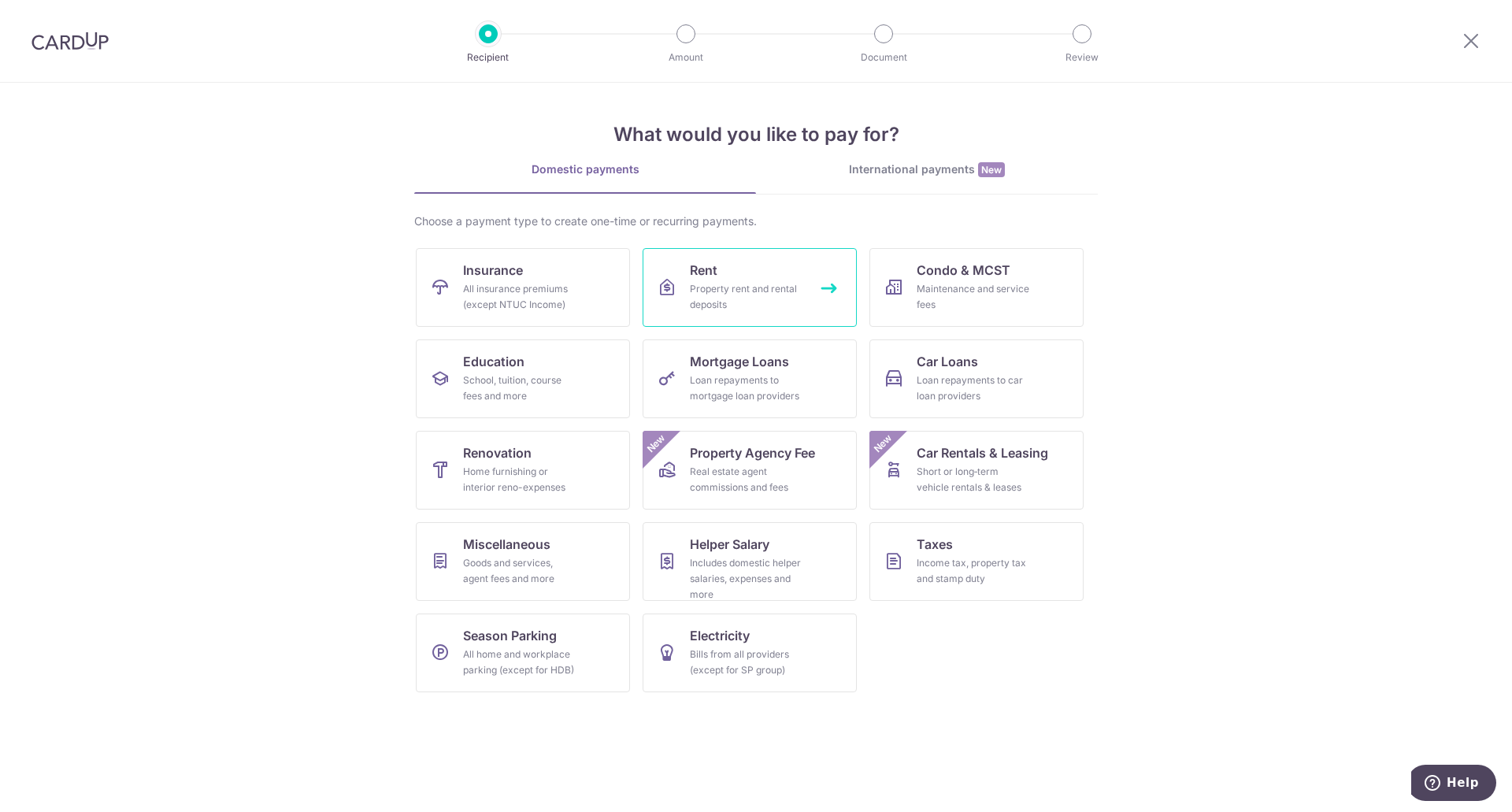
click at [768, 275] on link "Rent Property rent and rental deposits" at bounding box center [749, 287] width 214 height 79
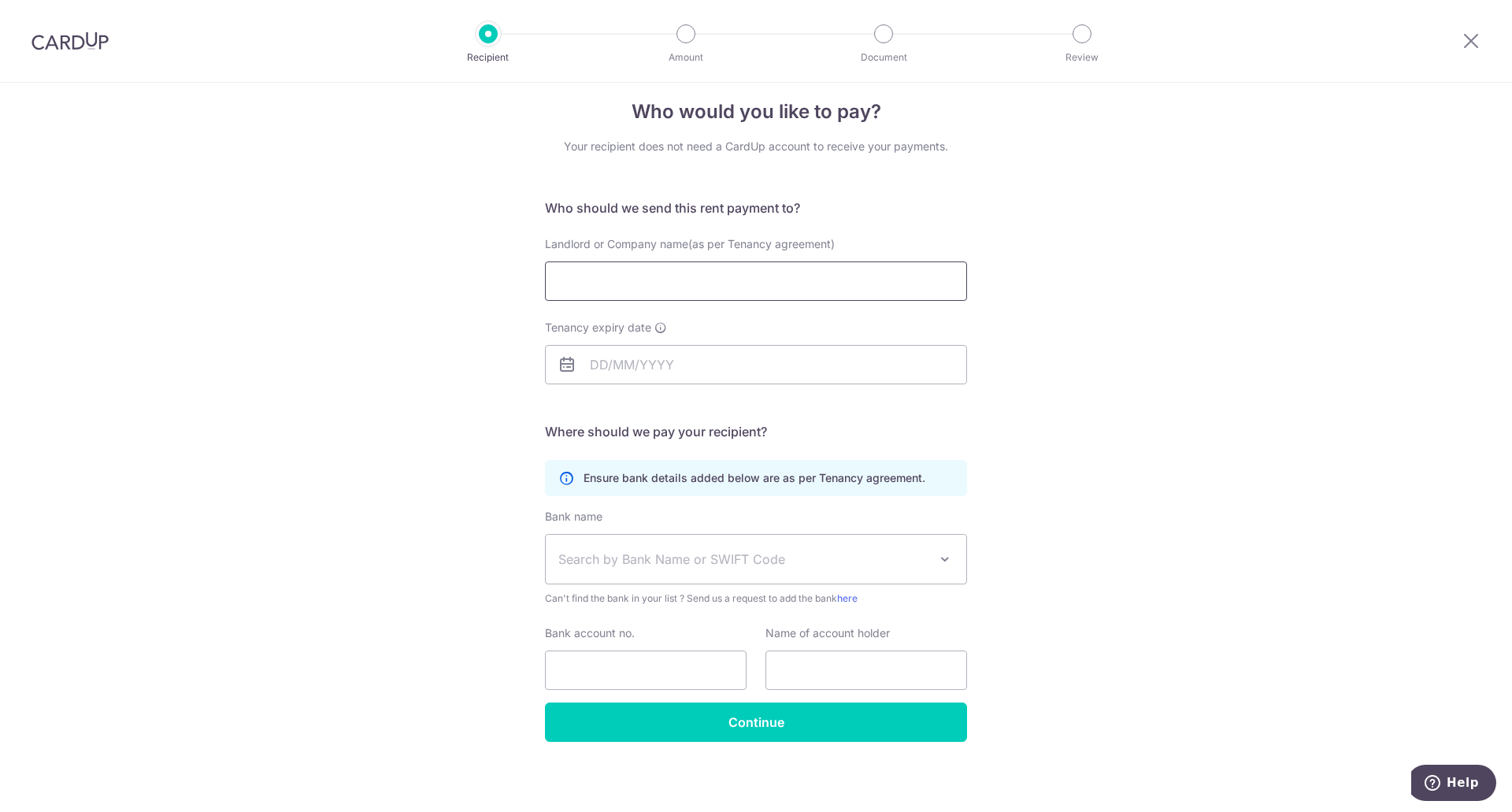
scroll to position [21, 0]
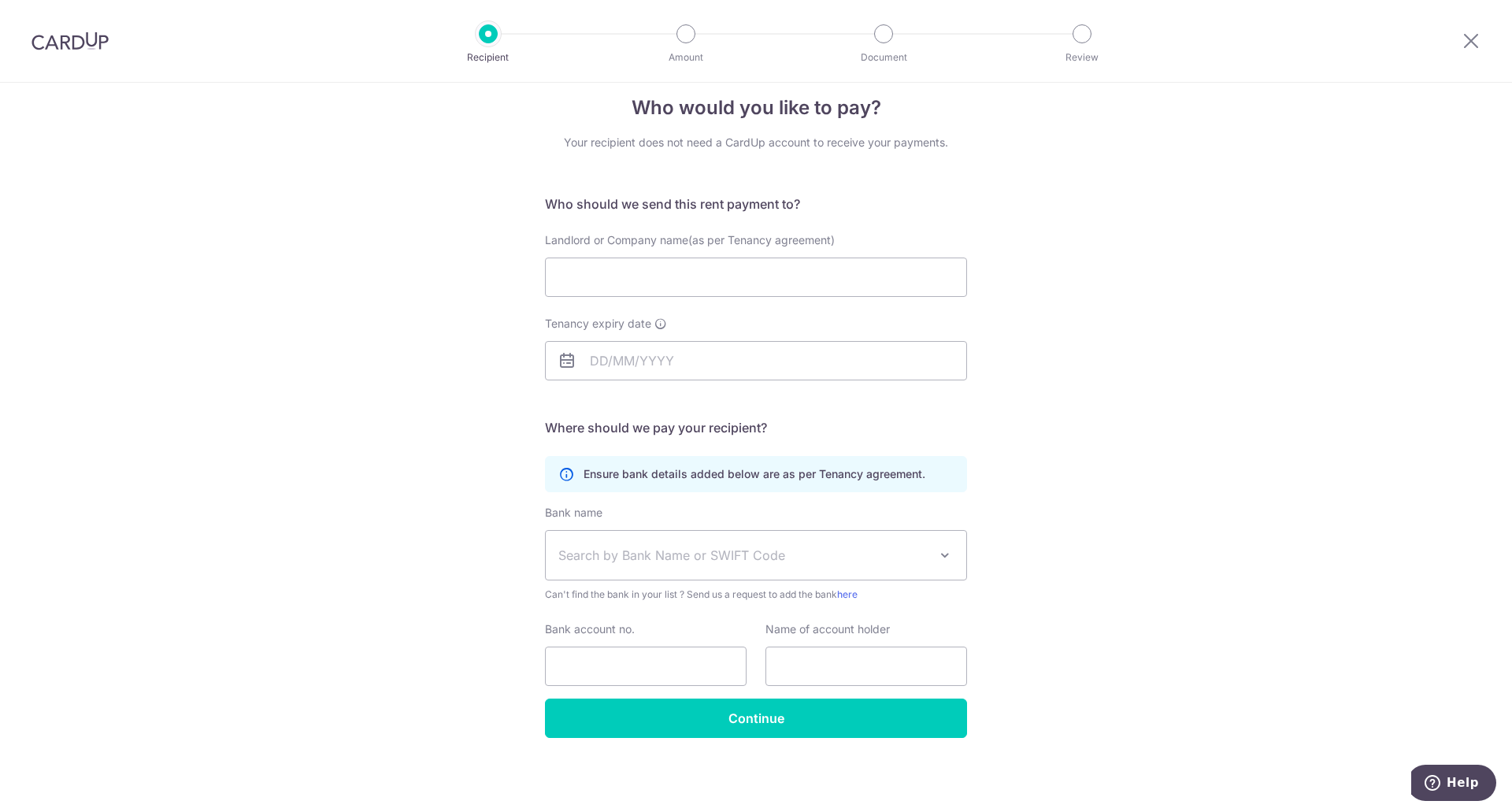
click at [829, 563] on span "Search by Bank Name or SWIFT Code" at bounding box center [743, 555] width 370 height 19
type input "posb"
select select "19"
click at [666, 653] on input "Bank account no." at bounding box center [646, 667] width 202 height 40
click at [852, 680] on input "text" at bounding box center [866, 667] width 202 height 40
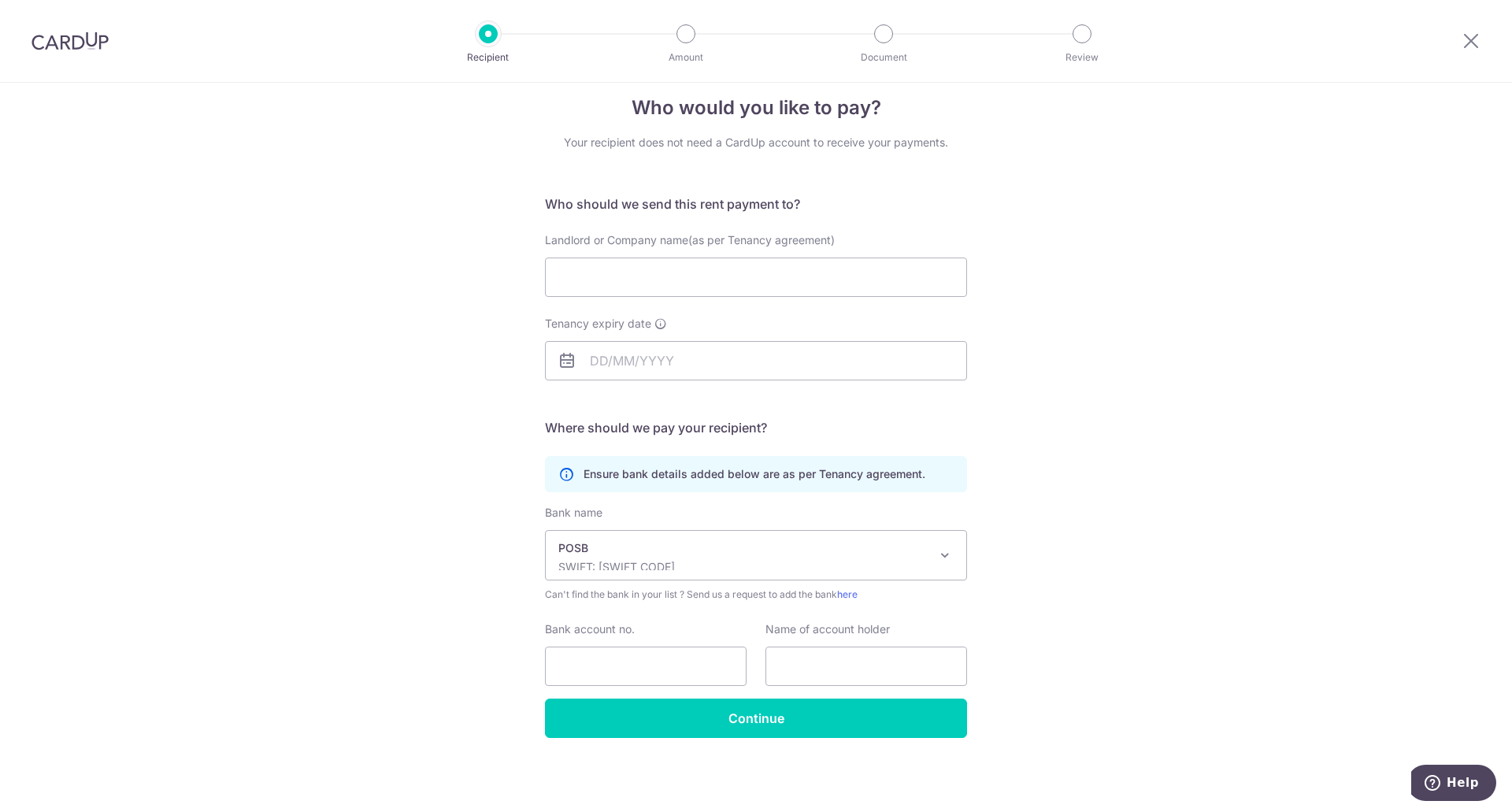
click at [684, 32] on div at bounding box center [685, 34] width 19 height 19
drag, startPoint x: 875, startPoint y: 31, endPoint x: 886, endPoint y: 34, distance: 11.4
click at [875, 31] on div at bounding box center [883, 34] width 19 height 19
click at [1075, 28] on div at bounding box center [1081, 34] width 19 height 19
drag, startPoint x: 1477, startPoint y: 37, endPoint x: 820, endPoint y: 68, distance: 657.7
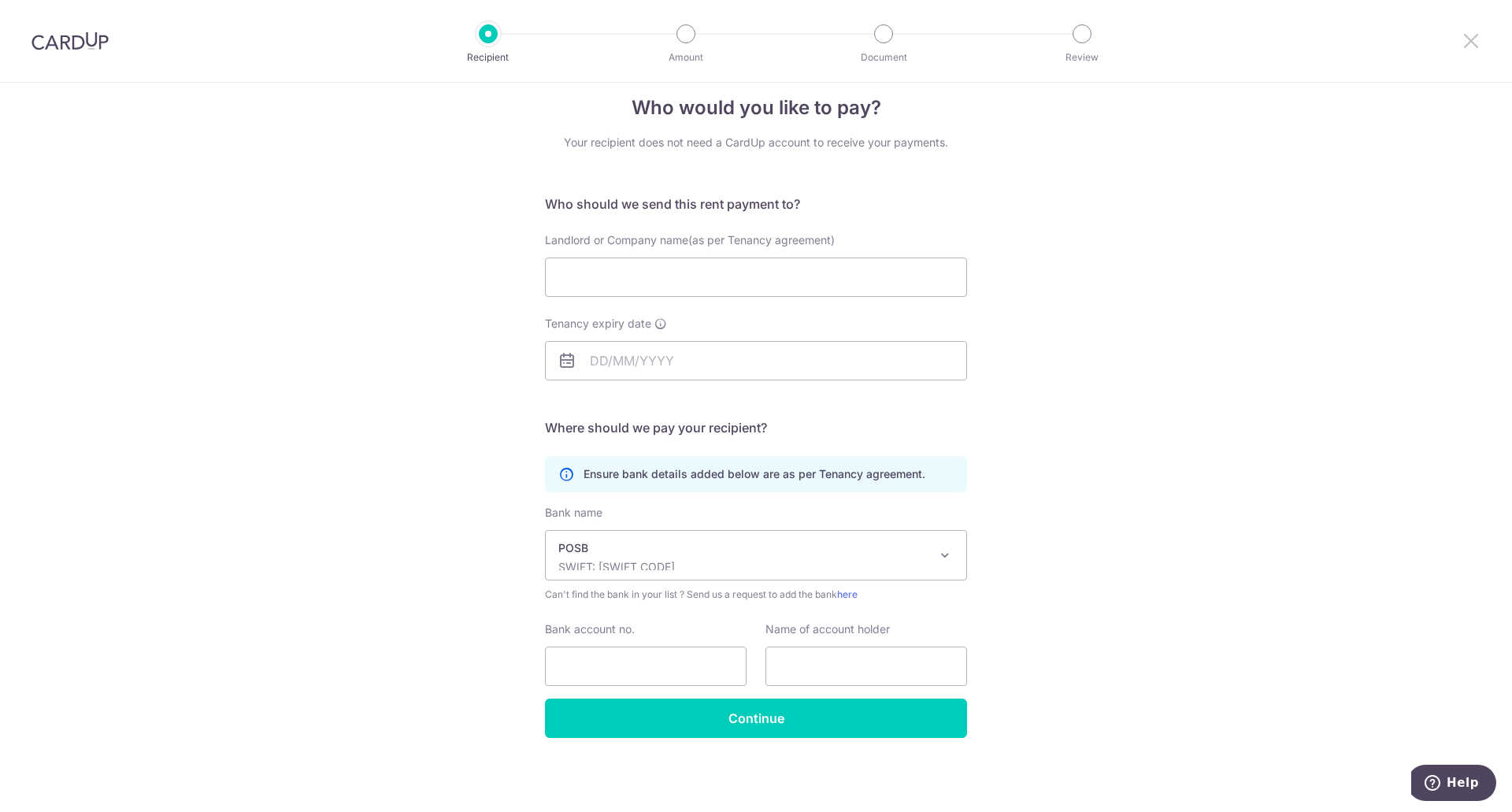
click at [1477, 37] on icon at bounding box center [1470, 41] width 19 height 20
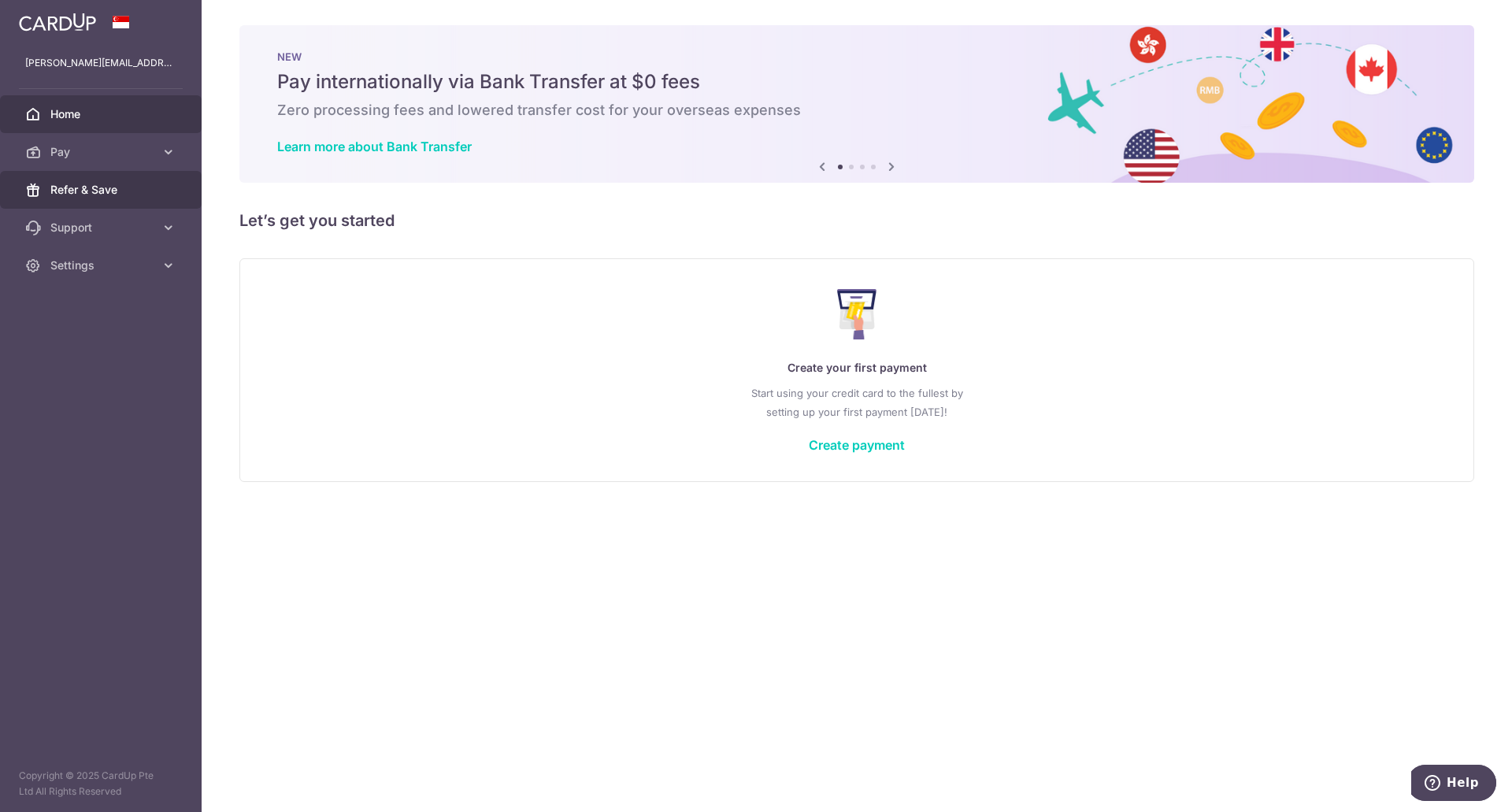
click at [79, 190] on span "Refer & Save" at bounding box center [102, 190] width 104 height 16
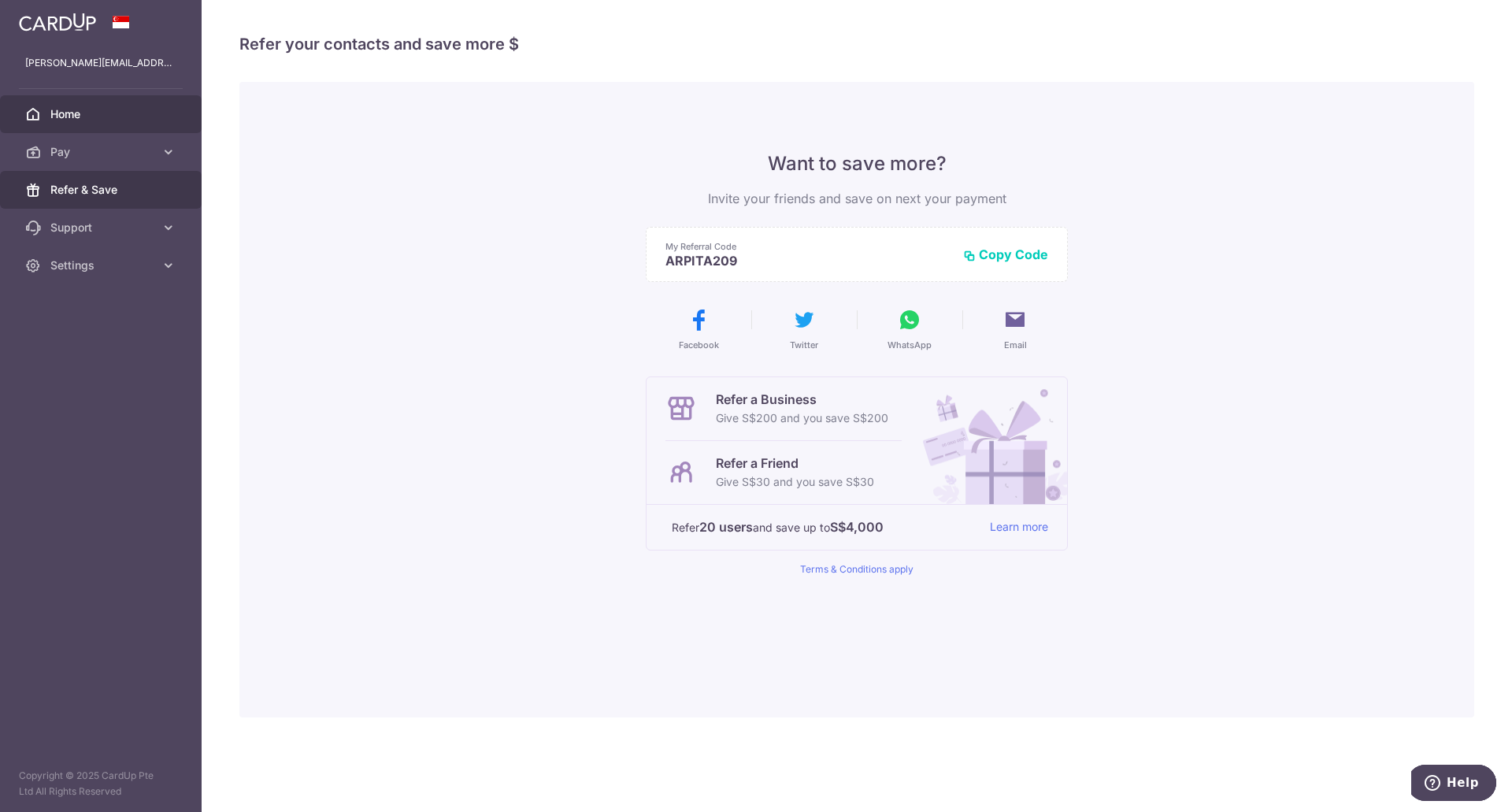
click at [111, 101] on link "Home" at bounding box center [100, 114] width 202 height 38
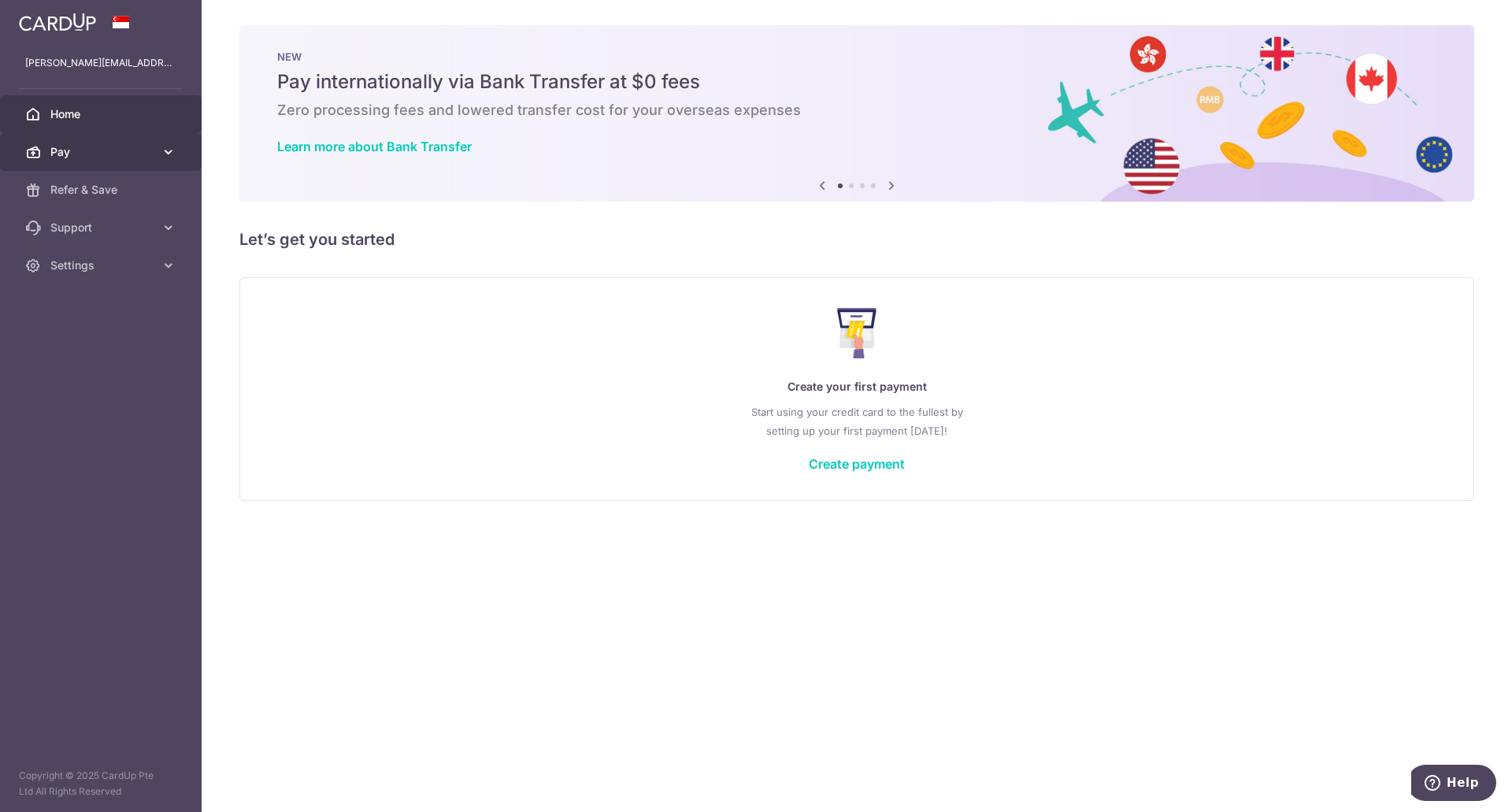
click at [73, 157] on span "Pay" at bounding box center [102, 152] width 104 height 16
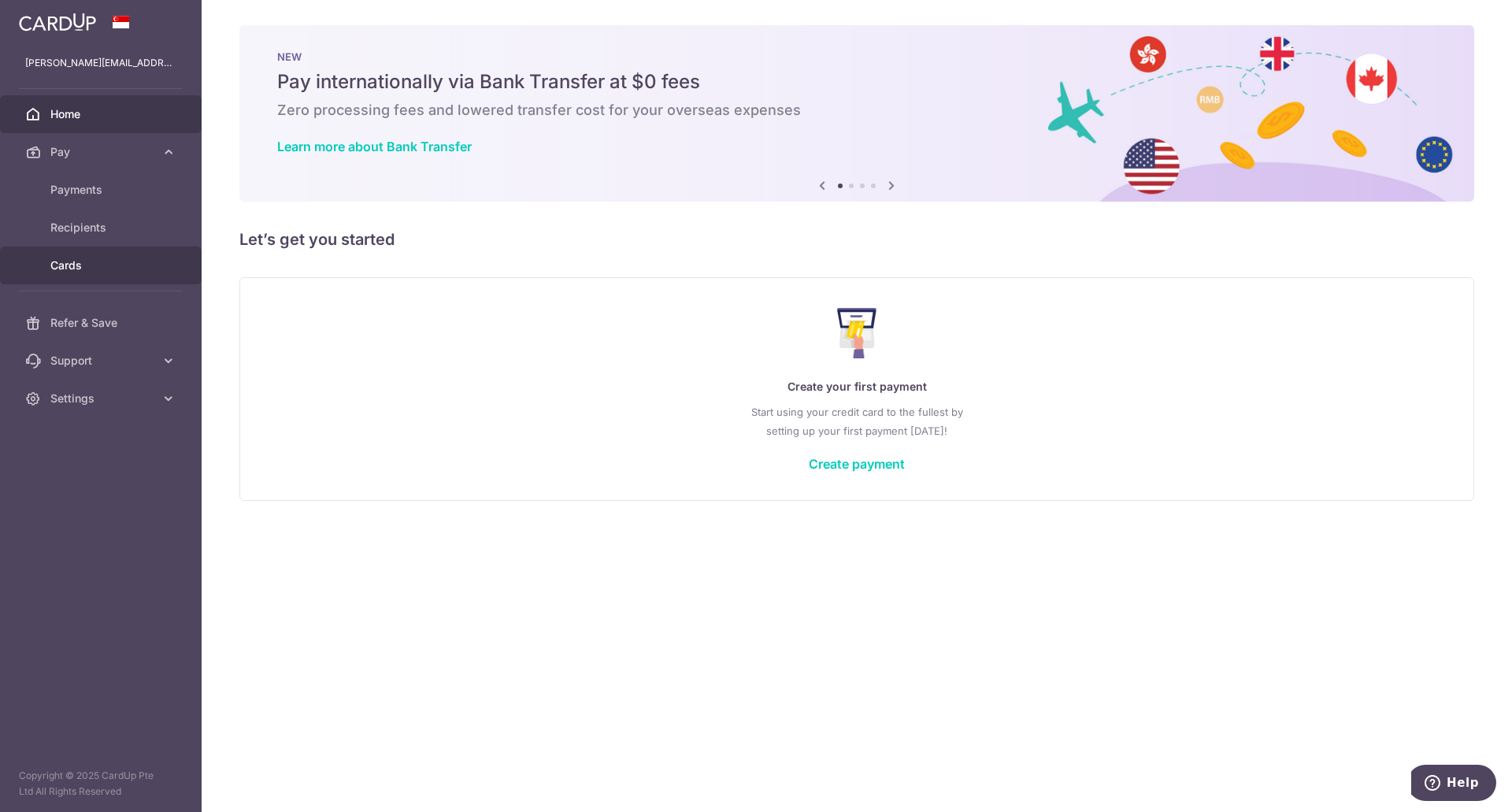
click at [112, 263] on span "Cards" at bounding box center [102, 266] width 104 height 16
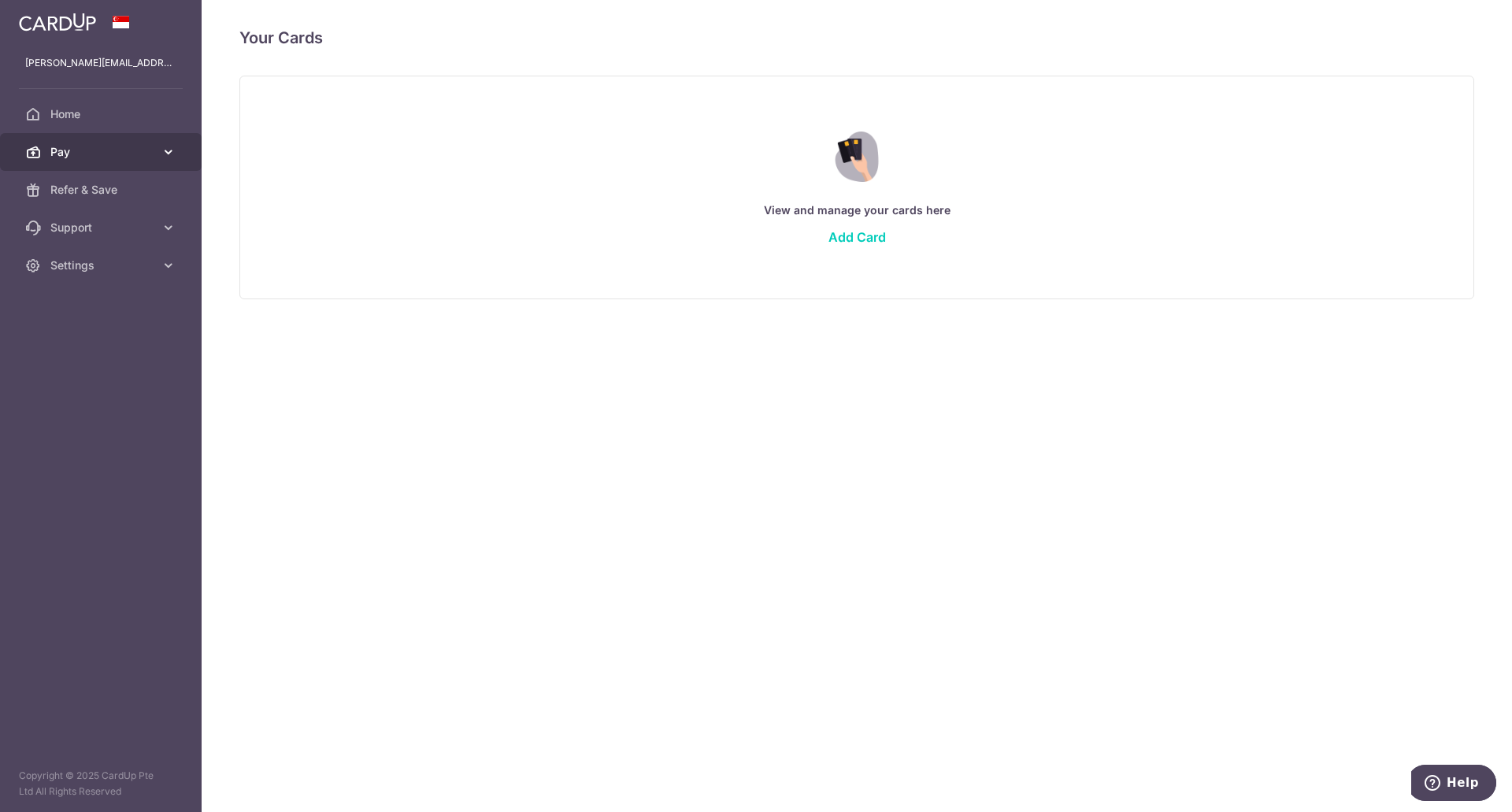
click at [91, 149] on span "Pay" at bounding box center [102, 152] width 104 height 16
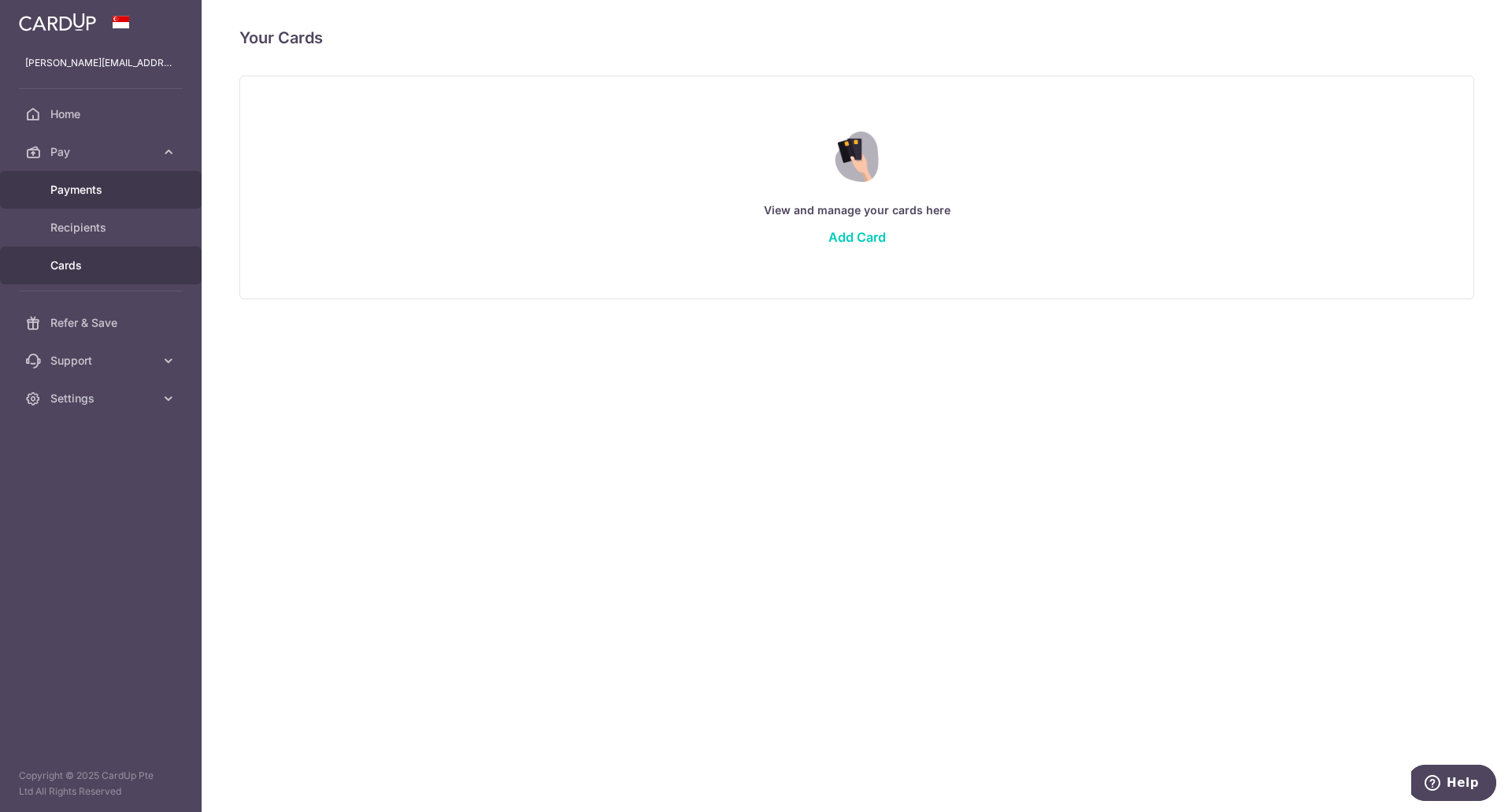
click at [110, 192] on span "Payments" at bounding box center [102, 190] width 104 height 16
